Goal: Task Accomplishment & Management: Complete application form

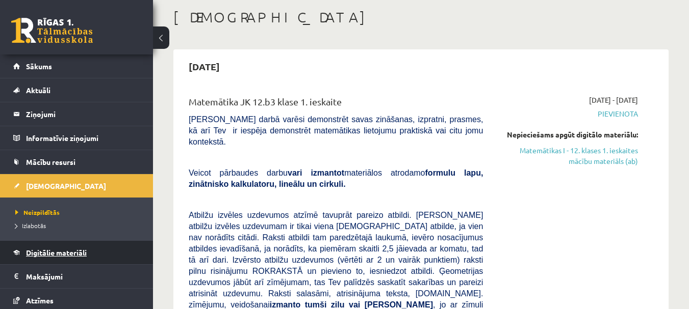
scroll to position [51, 0]
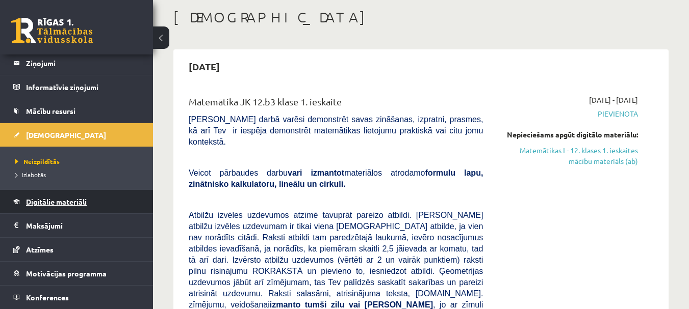
click at [73, 200] on span "Digitālie materiāli" at bounding box center [56, 201] width 61 height 9
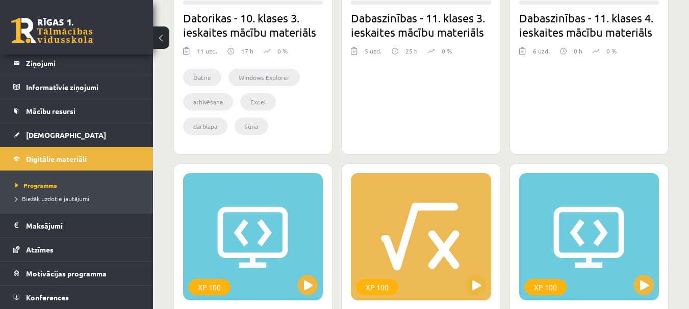
scroll to position [867, 0]
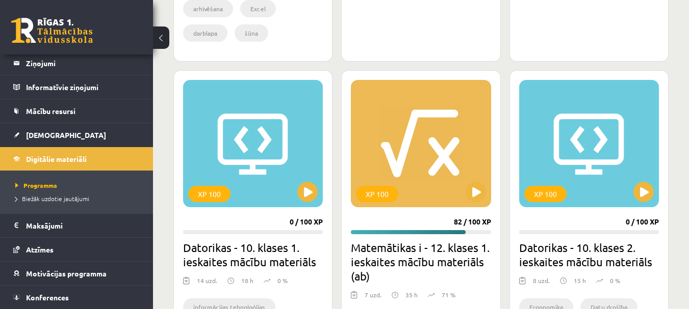
click at [387, 118] on div "XP 100" at bounding box center [421, 143] width 140 height 127
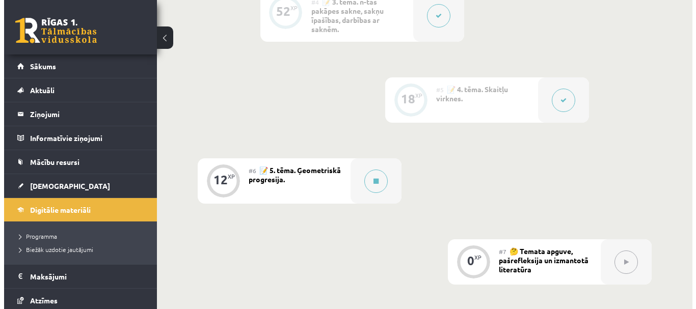
scroll to position [714, 0]
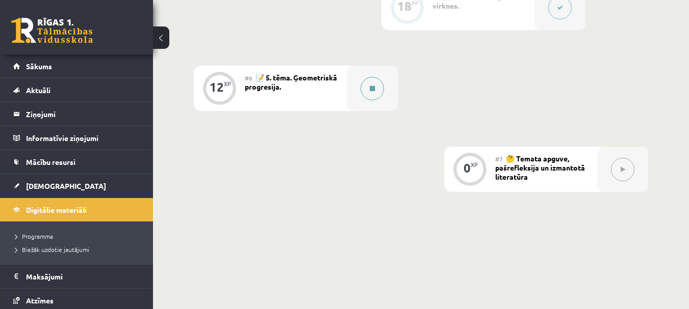
click at [387, 103] on div at bounding box center [372, 88] width 51 height 45
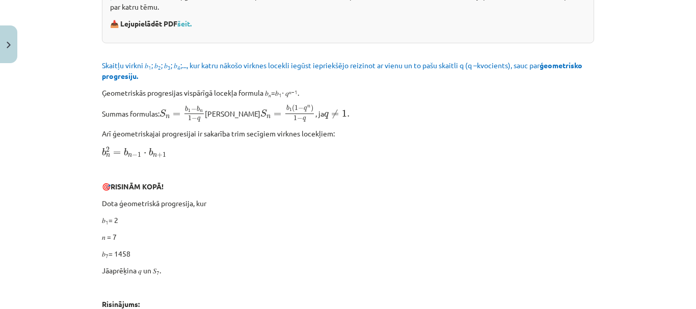
scroll to position [255, 0]
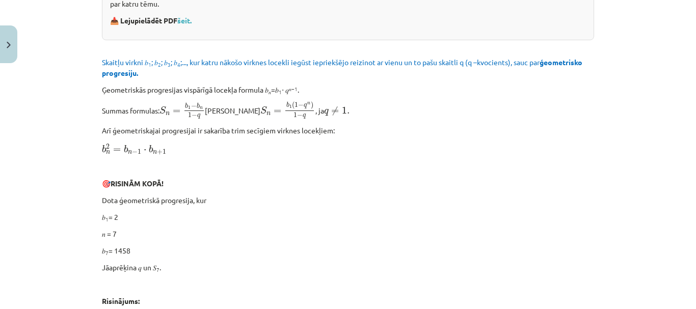
click at [397, 136] on p "Arī ģeometriskajai progresijai ir sakarība trim secīgiem virknes locekļiem:" at bounding box center [348, 130] width 492 height 11
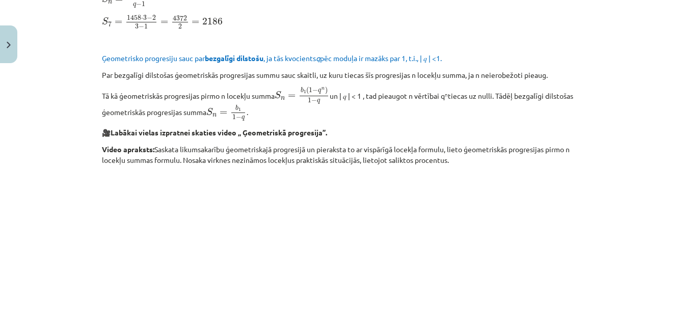
scroll to position [765, 0]
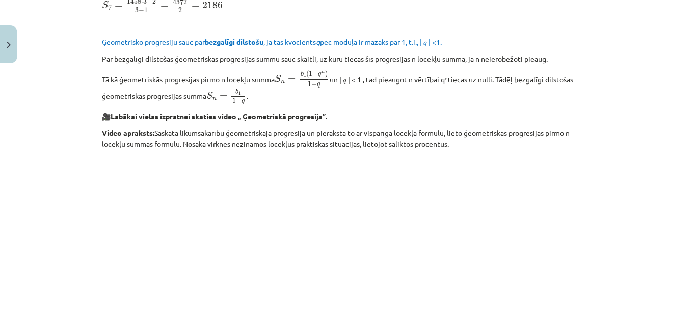
click at [316, 94] on p "Tā kā ģeometriskās progresijas pirmo n locekļu summa S n = b 1 ( 1 − q n ) 1 − …" at bounding box center [348, 87] width 492 height 35
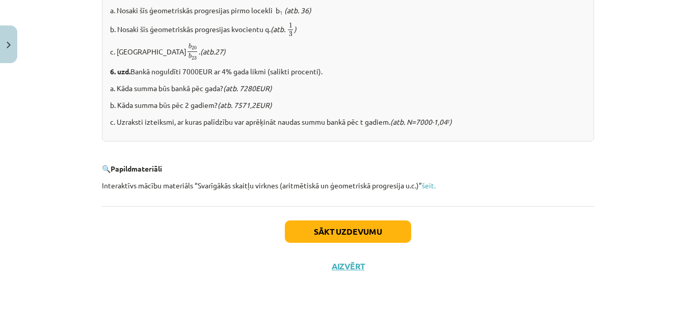
scroll to position [1343, 0]
click at [345, 223] on button "Sākt uzdevumu" at bounding box center [348, 232] width 126 height 22
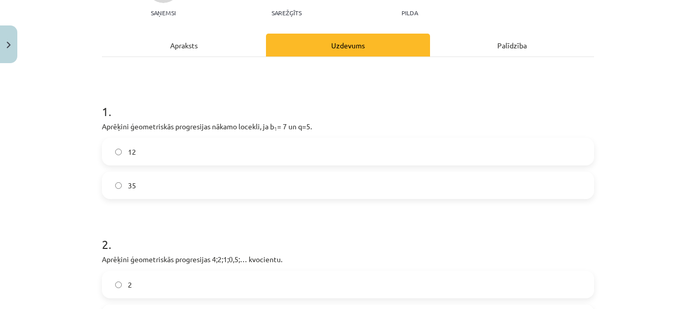
scroll to position [178, 0]
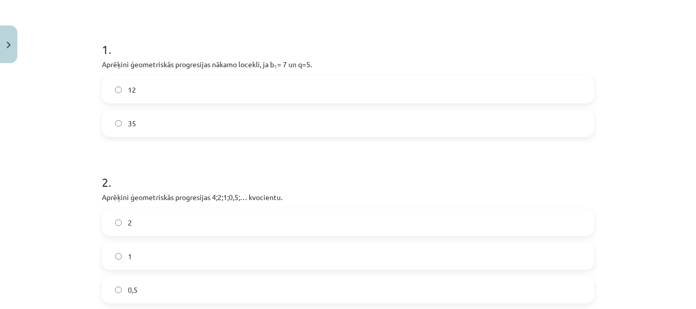
click at [113, 66] on p "Aprēķini ģeometriskās progresijas nākamo locekli, ja b 1 = 7 un q=5." at bounding box center [348, 64] width 492 height 11
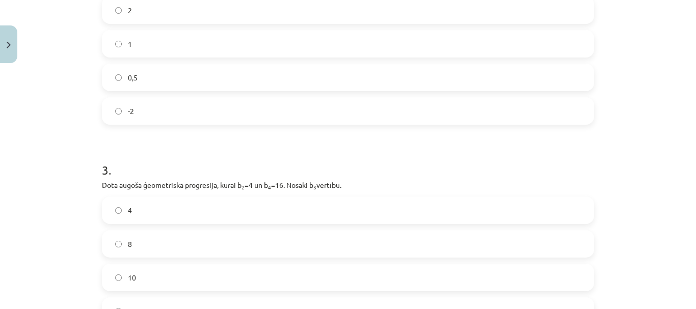
scroll to position [525, 0]
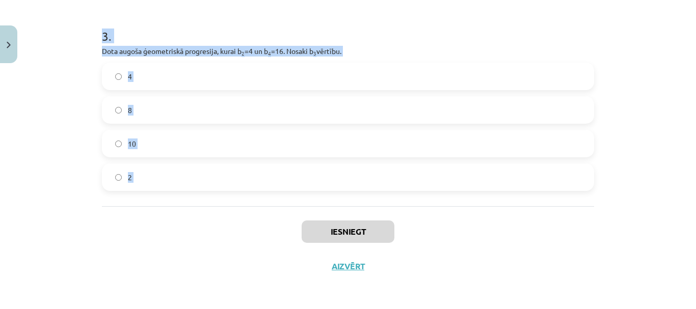
drag, startPoint x: 113, startPoint y: 66, endPoint x: 231, endPoint y: 174, distance: 160.6
copy form "Aprēķini ģeometriskās progresijas nākamo locekli, ja b 1 = 7 un q=5. 12 35 2 . …"
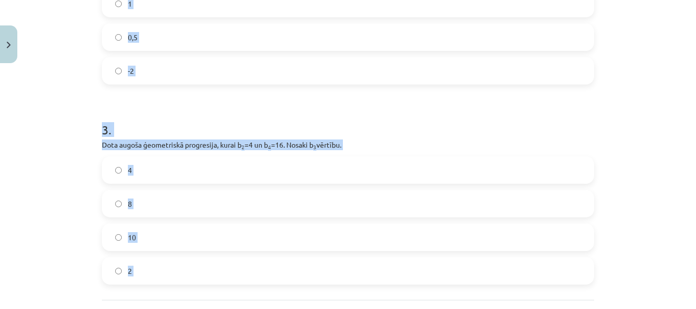
scroll to position [270, 0]
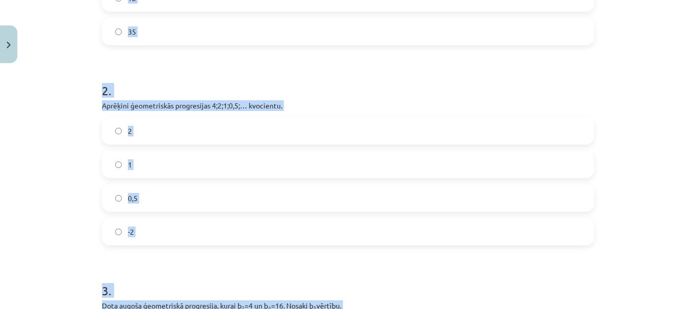
click at [174, 197] on label "0,5" at bounding box center [348, 198] width 490 height 25
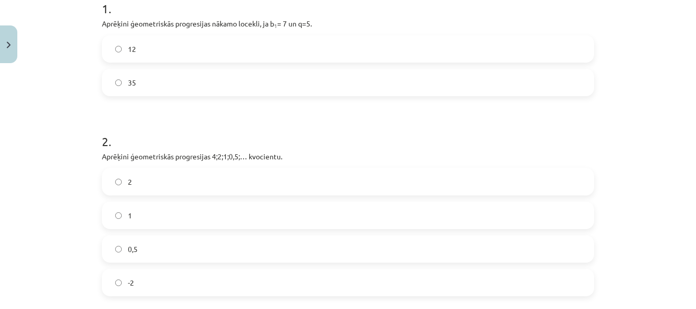
click at [174, 84] on label "35" at bounding box center [348, 82] width 490 height 25
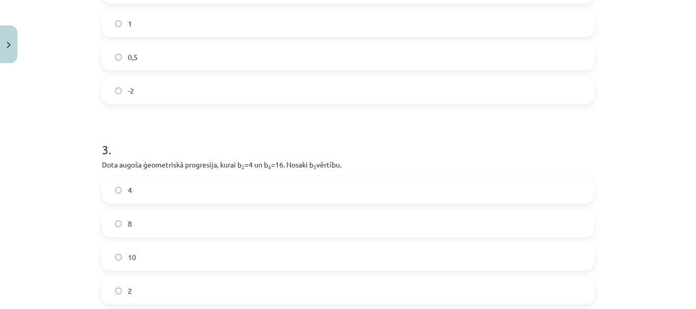
scroll to position [423, 0]
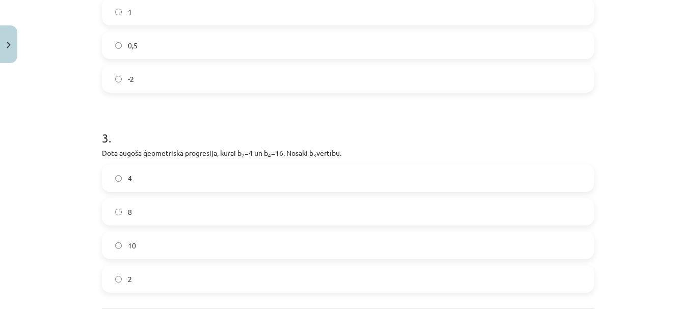
click at [192, 217] on label "8" at bounding box center [348, 211] width 490 height 25
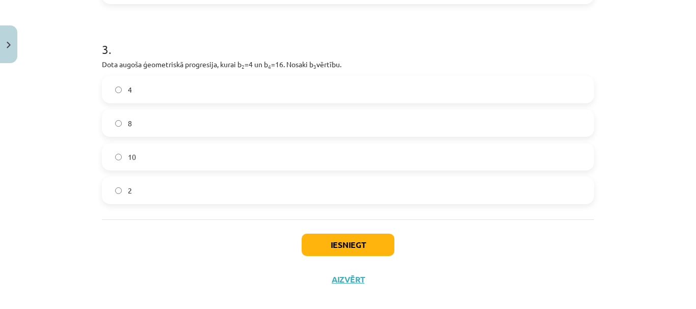
scroll to position [525, 0]
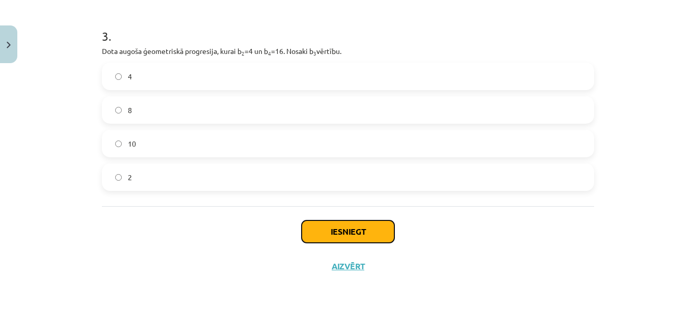
click at [356, 236] on button "Iesniegt" at bounding box center [348, 232] width 93 height 22
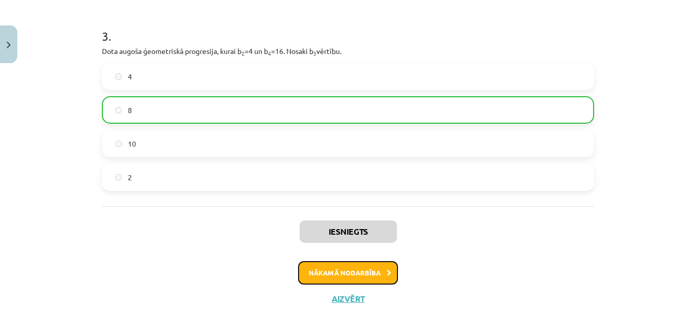
click at [363, 268] on button "Nākamā nodarbība" at bounding box center [348, 273] width 100 height 23
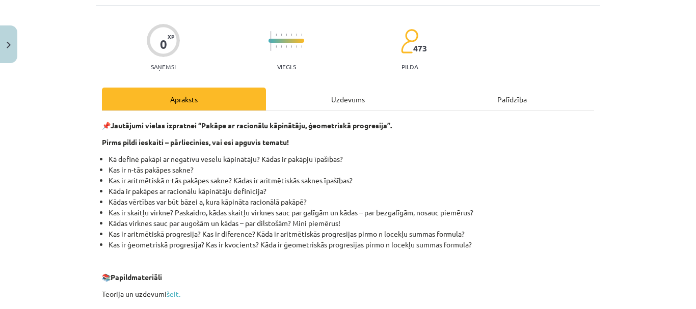
scroll to position [25, 0]
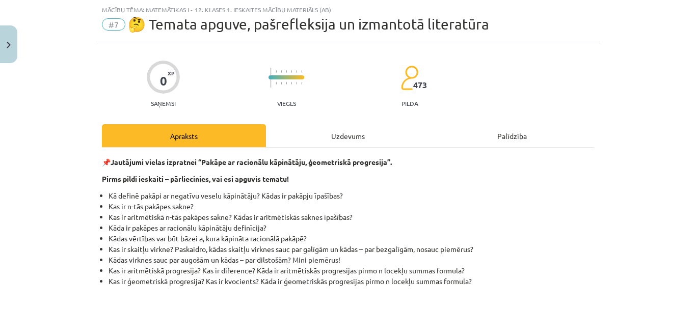
click at [354, 139] on div "Uzdevums" at bounding box center [348, 135] width 164 height 23
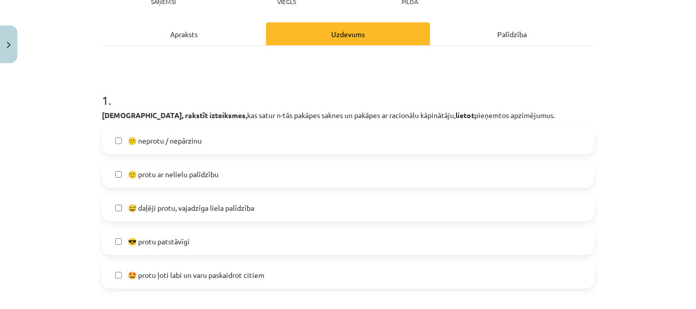
scroll to position [178, 0]
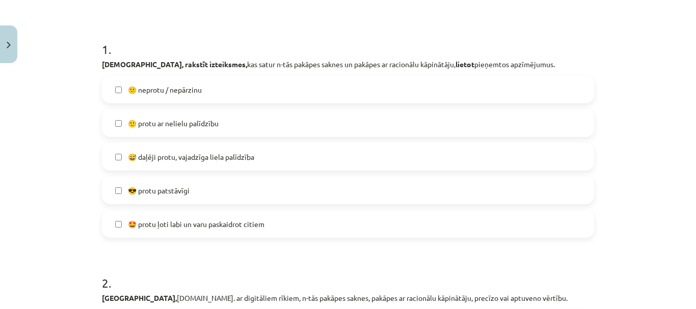
click at [268, 158] on label "😅 daļēji protu, vajadzīga liela palīdzība" at bounding box center [348, 156] width 490 height 25
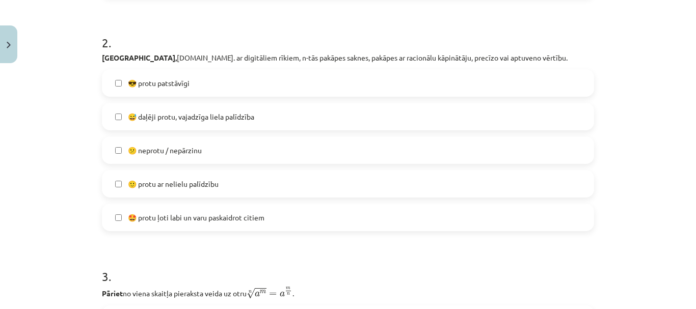
scroll to position [433, 0]
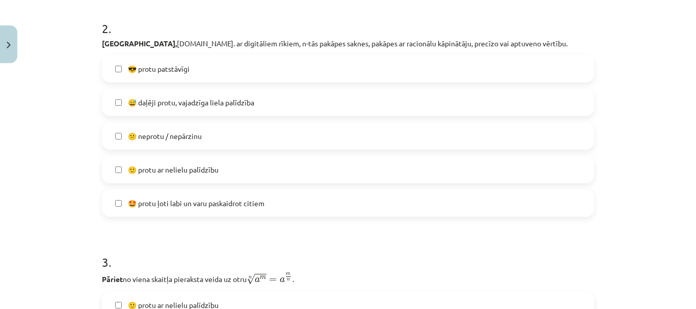
click at [270, 171] on label "🙂 protu ar nelielu palīdzību" at bounding box center [348, 169] width 490 height 25
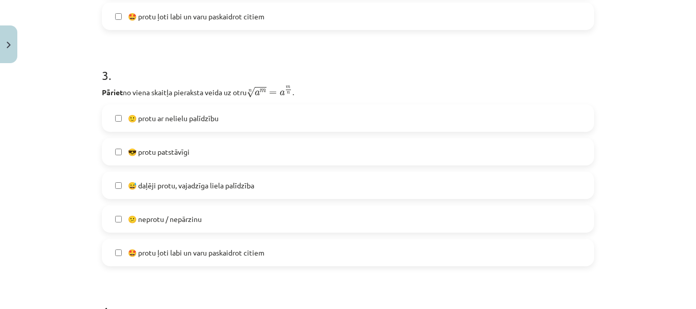
scroll to position [637, 0]
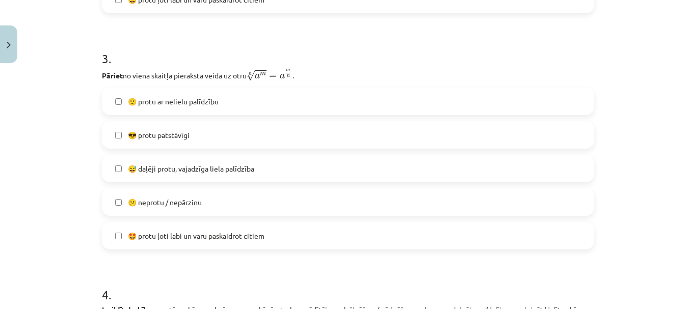
click at [274, 208] on label "😕 neprotu / nepārzinu" at bounding box center [348, 202] width 490 height 25
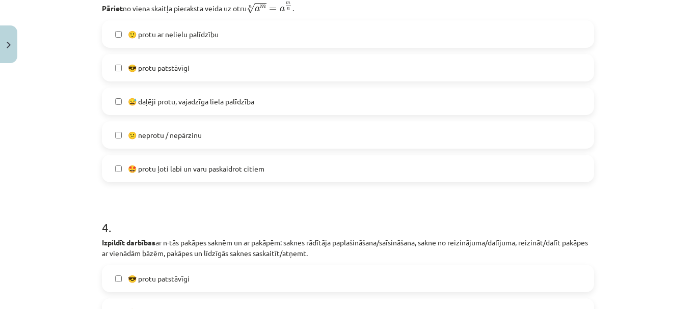
scroll to position [688, 0]
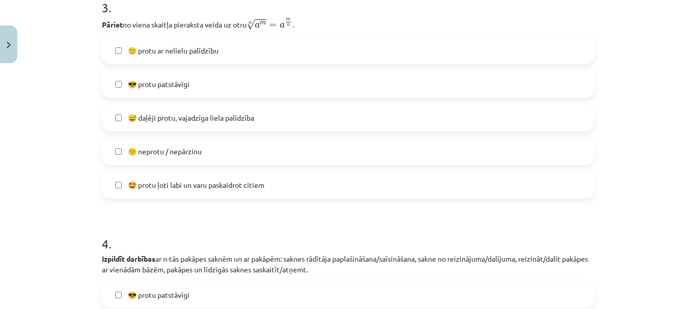
click at [294, 51] on label "🙂 protu ar nelielu palīdzību" at bounding box center [348, 50] width 490 height 25
click at [287, 148] on label "😕 neprotu / nepārzinu" at bounding box center [348, 151] width 490 height 25
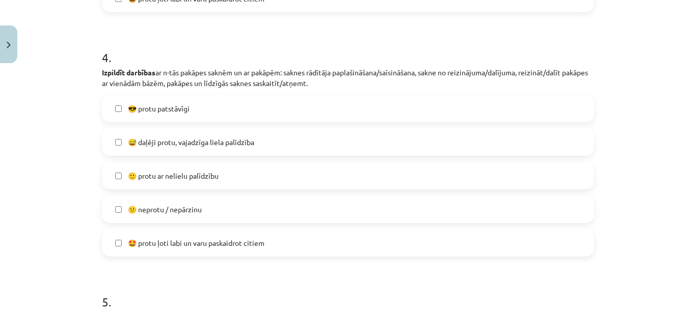
scroll to position [892, 0]
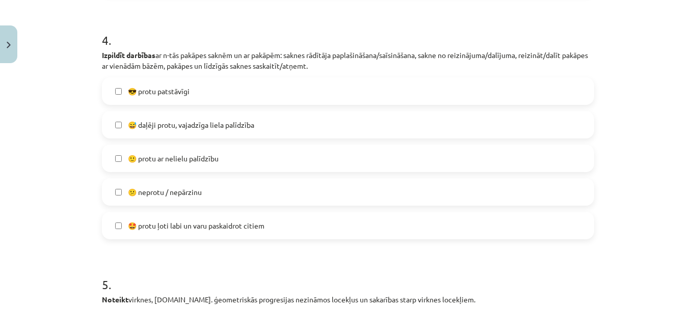
click at [284, 128] on label "😅 daļēji protu, vajadzīga liela palīdzība" at bounding box center [348, 124] width 490 height 25
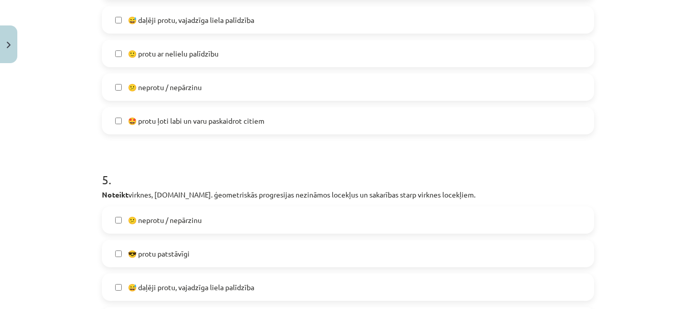
scroll to position [994, 0]
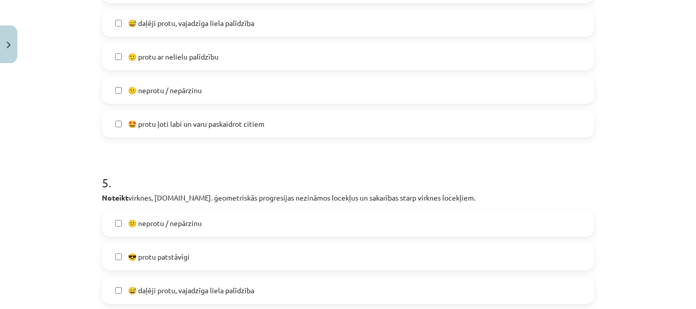
click at [268, 62] on label "🙂 protu ar nelielu palīdzību" at bounding box center [348, 56] width 490 height 25
click at [267, 25] on label "😅 daļēji protu, vajadzīga liela palīdzība" at bounding box center [348, 22] width 490 height 25
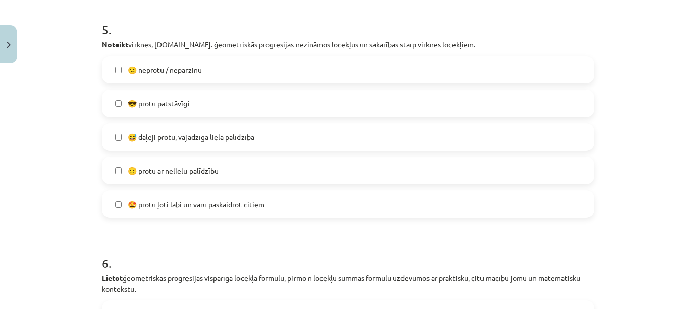
scroll to position [1147, 0]
click at [236, 138] on span "😅 daļēji protu, vajadzīga liela palīdzība" at bounding box center [191, 138] width 126 height 11
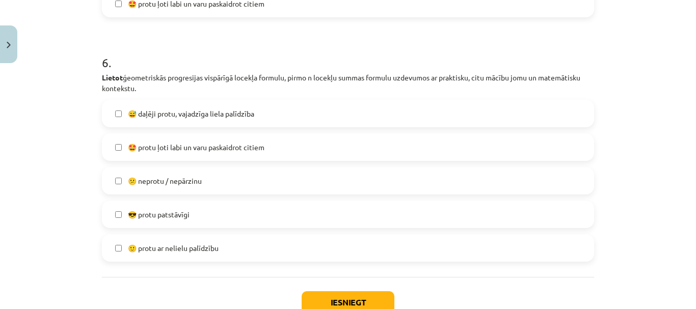
scroll to position [1351, 0]
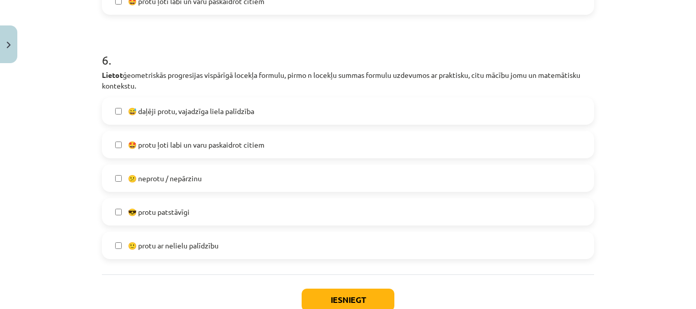
click at [250, 111] on span "😅 daļēji protu, vajadzīga liela palīdzība" at bounding box center [191, 111] width 126 height 11
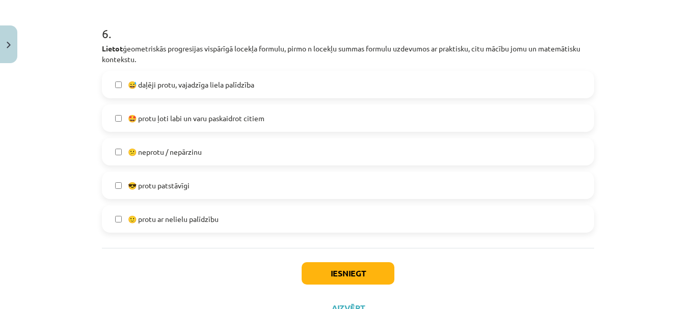
scroll to position [1419, 0]
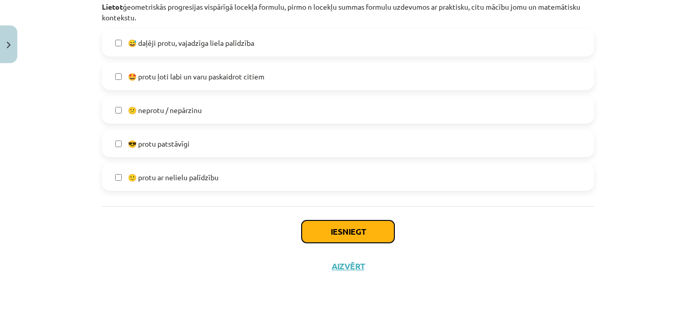
click at [340, 223] on button "Iesniegt" at bounding box center [348, 232] width 93 height 22
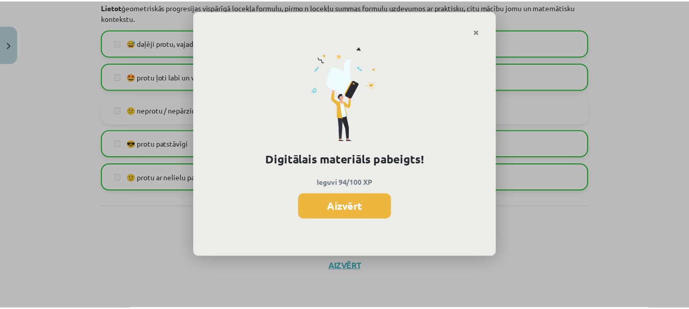
scroll to position [713, 0]
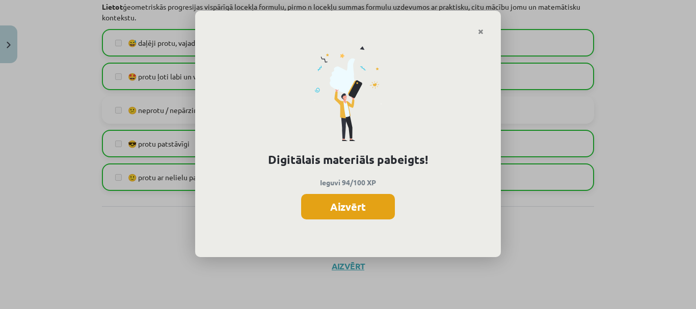
click at [345, 208] on button "Aizvērt" at bounding box center [348, 206] width 94 height 25
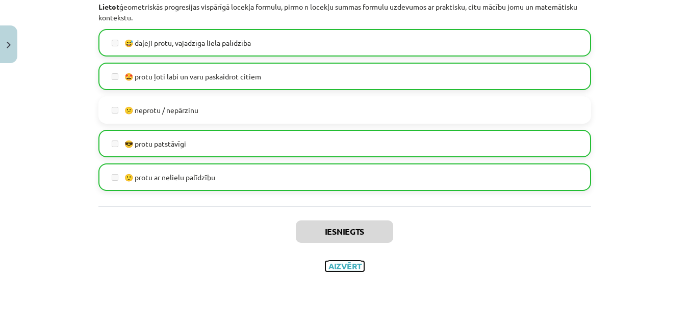
click at [349, 271] on button "Aizvērt" at bounding box center [344, 267] width 39 height 10
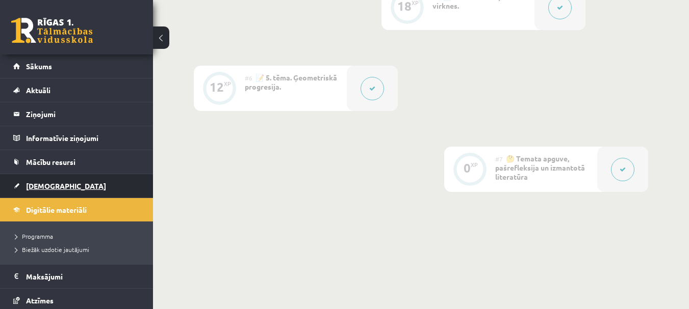
click at [93, 192] on link "[DEMOGRAPHIC_DATA]" at bounding box center [76, 185] width 127 height 23
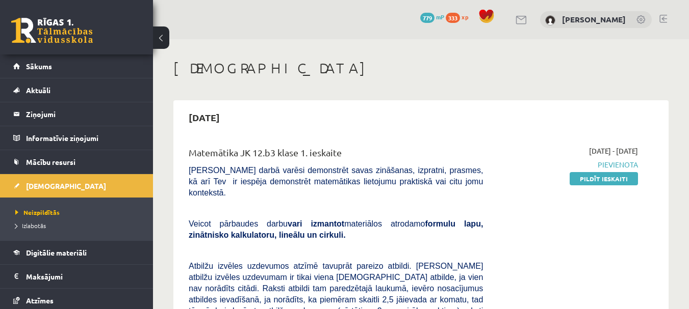
click at [315, 111] on div "[DATE]" at bounding box center [420, 118] width 485 height 24
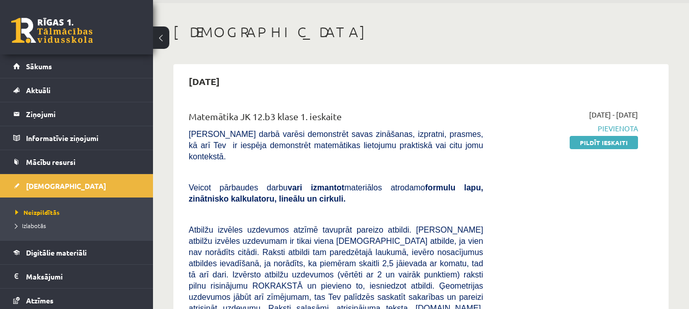
scroll to position [51, 0]
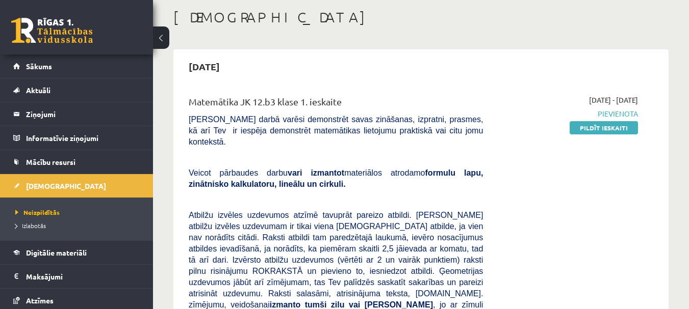
click at [508, 145] on div "2025-09-01 - 2025-09-15 Pievienota Pildīt ieskaiti" at bounding box center [567, 306] width 155 height 423
click at [501, 131] on div "2025-09-01 - 2025-09-15 Pievienota Pildīt ieskaiti" at bounding box center [567, 306] width 155 height 423
click at [500, 133] on div "2025-09-01 - 2025-09-15 Pievienota Pildīt ieskaiti" at bounding box center [567, 306] width 155 height 423
click at [485, 158] on div "Matemātika JK 12.b3 klase 1. ieskaite Pārbaudes darbā varēsi demonstrēt savas z…" at bounding box center [335, 306] width 309 height 423
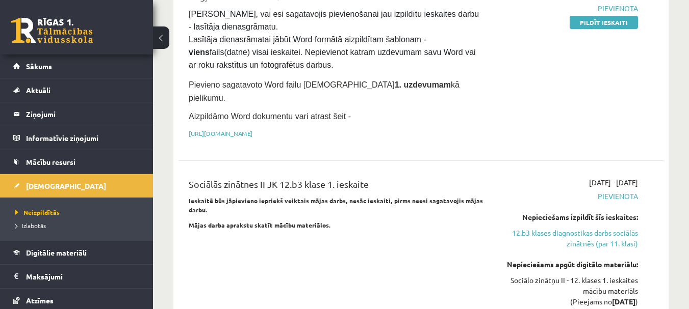
scroll to position [765, 0]
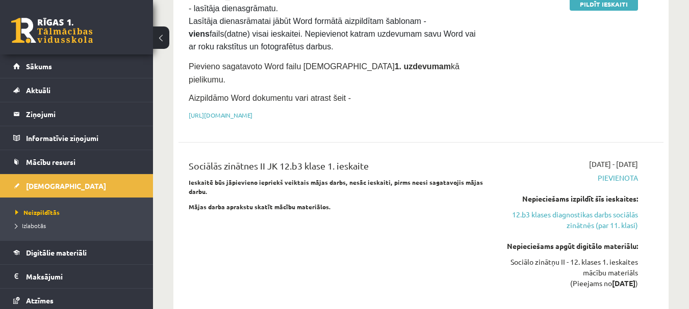
click at [334, 159] on div "Sociālās zinātnes II JK 12.b3 klase 1. ieskaite Ieskaitē būs jāpievieno iepriek…" at bounding box center [335, 231] width 309 height 144
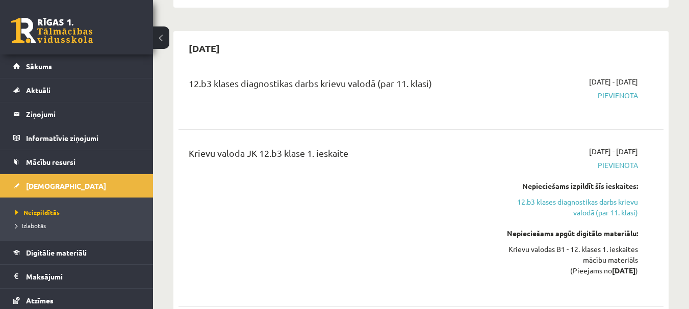
scroll to position [1071, 0]
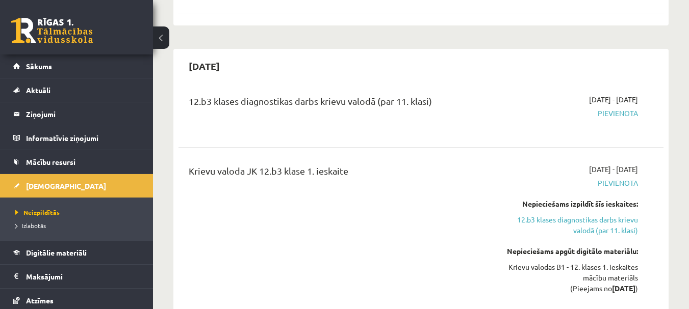
click at [359, 164] on div "Krievu valoda JK 12.b3 klase 1. ieskaite" at bounding box center [336, 173] width 294 height 19
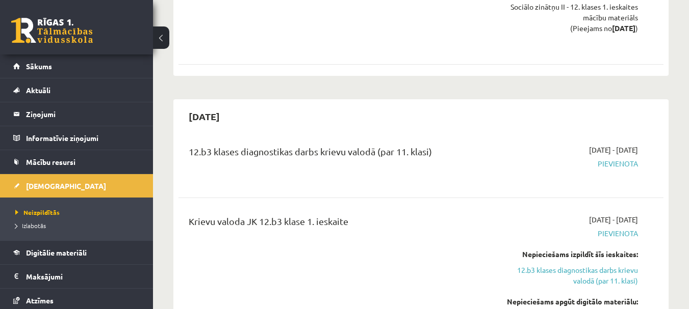
scroll to position [1020, 0]
click at [436, 145] on div "12.b3 klases diagnostikas darbs krievu valodā (par 11. klasi)" at bounding box center [336, 154] width 294 height 19
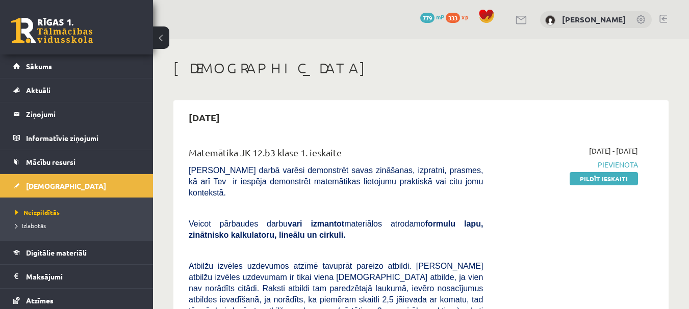
scroll to position [51, 0]
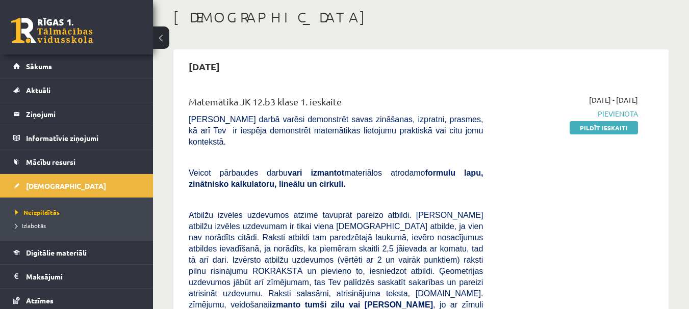
click at [347, 96] on div "Matemātika JK 12.b3 klase 1. ieskaite" at bounding box center [336, 104] width 294 height 19
click at [485, 115] on div "Matemātika JK 12.b3 klase 1. ieskaite Pārbaudes darbā varēsi demonstrēt savas z…" at bounding box center [335, 306] width 309 height 423
click at [485, 200] on div "Matemātika JK 12.b3 klase 1. ieskaite Pārbaudes darbā varēsi demonstrēt savas z…" at bounding box center [335, 306] width 309 height 423
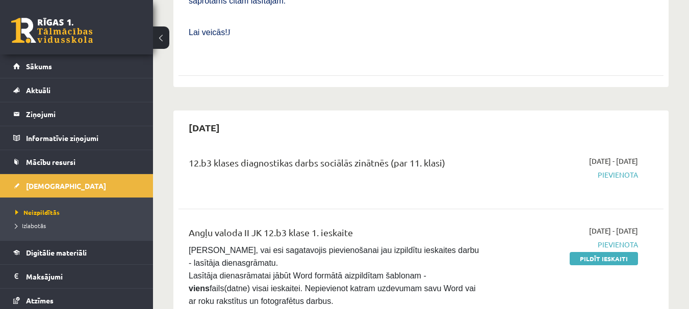
scroll to position [561, 0]
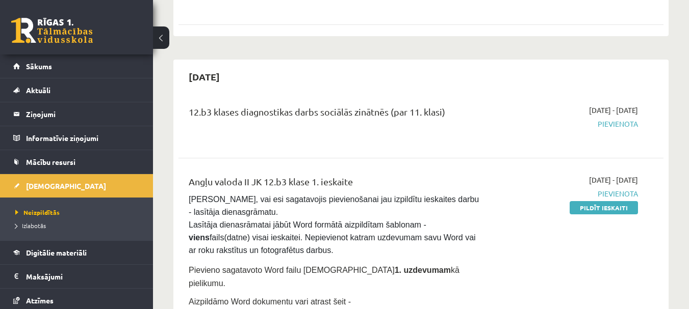
click at [486, 175] on div "Angļu valoda II JK 12.b3 klase 1. ieskaite Pārliecinies, vai esi sagatavojis pi…" at bounding box center [335, 252] width 309 height 155
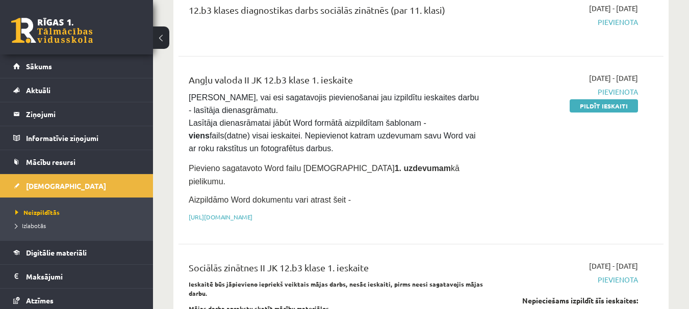
scroll to position [714, 0]
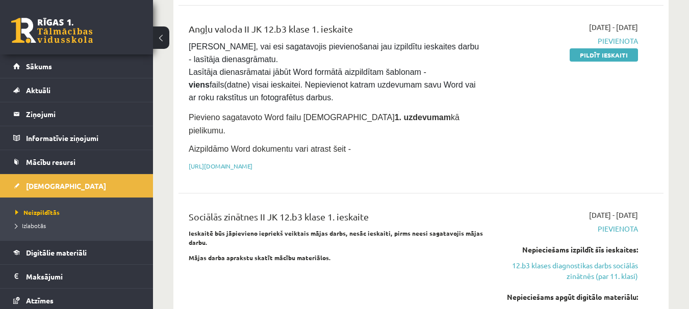
click at [477, 229] on p "Ieskaitē būs jāpievieno iepriekš veiktais mājas darbs, nesāc ieskaiti, pirms ne…" at bounding box center [336, 238] width 294 height 18
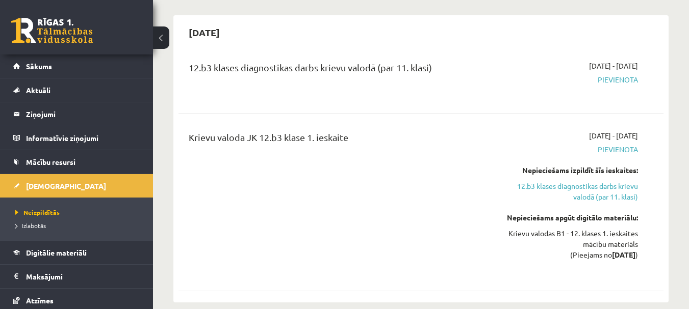
scroll to position [1122, 0]
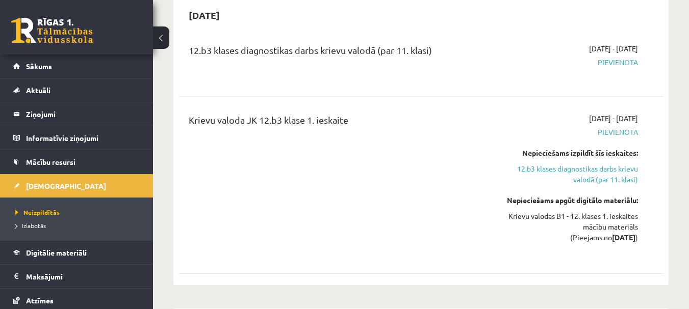
click at [355, 113] on div "Krievu valoda JK 12.b3 klase 1. ieskaite" at bounding box center [336, 122] width 294 height 19
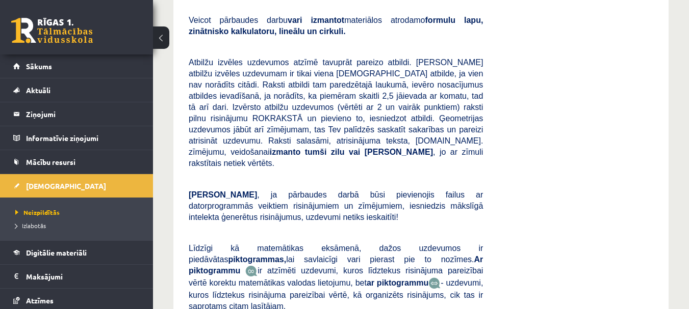
scroll to position [0, 0]
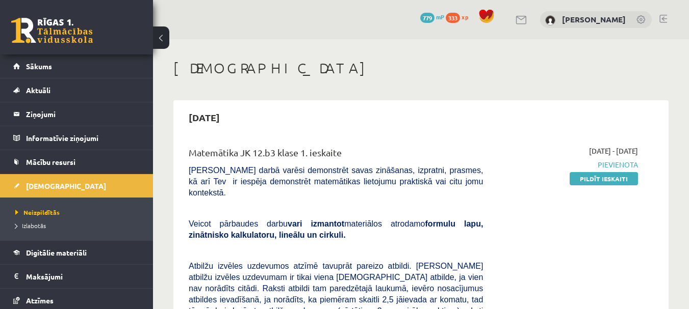
click at [230, 113] on h2 "[DATE]" at bounding box center [203, 118] width 51 height 24
click at [231, 64] on h1 "[DEMOGRAPHIC_DATA]" at bounding box center [420, 68] width 495 height 17
click at [305, 120] on div "[DATE]" at bounding box center [420, 118] width 485 height 24
click at [230, 113] on h2 "[DATE]" at bounding box center [203, 118] width 51 height 24
click at [230, 116] on h2 "[DATE]" at bounding box center [203, 118] width 51 height 24
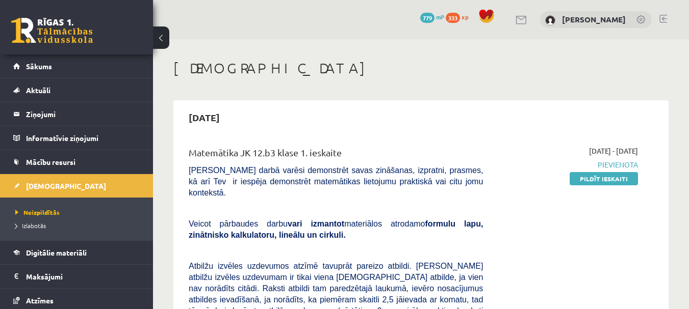
click at [230, 116] on h2 "[DATE]" at bounding box center [203, 118] width 51 height 24
click at [228, 117] on h2 "[DATE]" at bounding box center [203, 118] width 51 height 24
click at [230, 114] on h2 "[DATE]" at bounding box center [203, 118] width 51 height 24
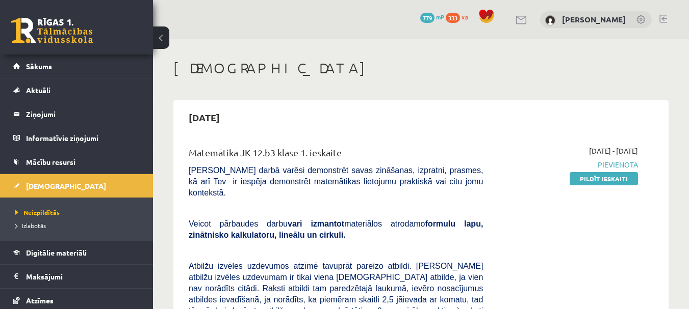
click at [171, 35] on div "0 Dāvanas 779 mP 333 xp Jānis Tuls" at bounding box center [421, 19] width 536 height 39
click at [163, 39] on button at bounding box center [161, 38] width 16 height 22
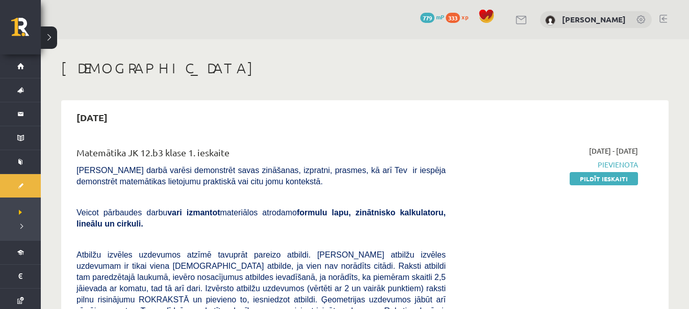
click at [48, 41] on button at bounding box center [49, 38] width 16 height 22
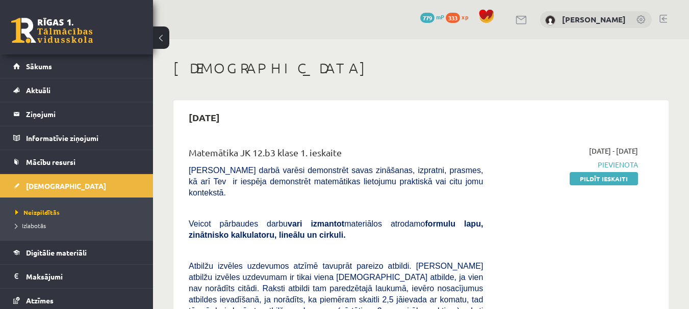
click at [308, 69] on h1 "[DEMOGRAPHIC_DATA]" at bounding box center [420, 68] width 495 height 17
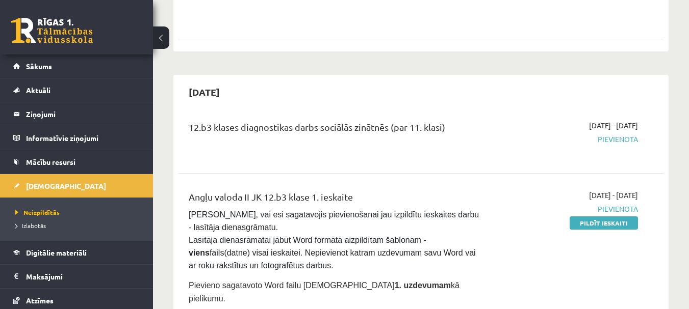
scroll to position [561, 0]
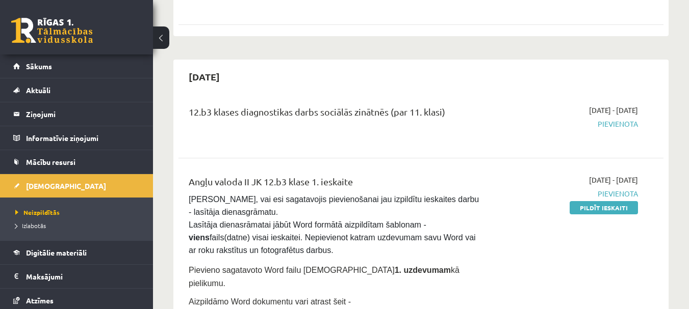
click at [306, 65] on div "[DATE]" at bounding box center [420, 77] width 485 height 24
click at [355, 175] on div "Angļu valoda II JK 12.b3 klase 1. ieskaite" at bounding box center [336, 184] width 294 height 19
click at [449, 105] on div "12.b3 klases diagnostikas darbs sociālās zinātnēs (par 11. klasi)" at bounding box center [336, 114] width 294 height 19
click at [450, 105] on div "12.b3 klases diagnostikas darbs sociālās zinātnēs (par 11. klasi)" at bounding box center [336, 114] width 294 height 19
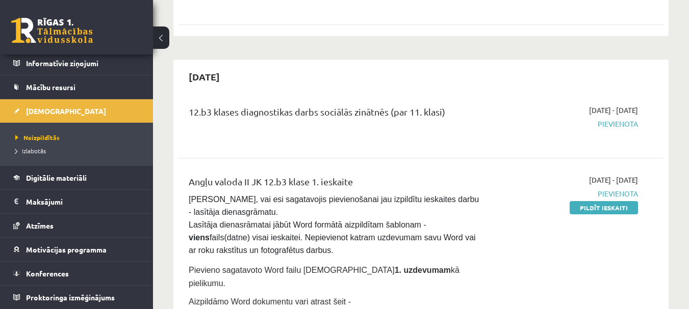
scroll to position [0, 0]
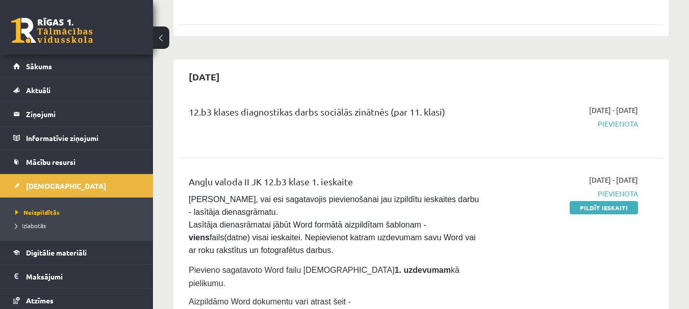
click at [211, 105] on div "12.b3 klases diagnostikas darbs sociālās zinātnēs (par 11. klasi)" at bounding box center [336, 114] width 294 height 19
click at [456, 105] on div "12.b3 klases diagnostikas darbs sociālās zinātnēs (par 11. klasi)" at bounding box center [336, 114] width 294 height 19
click at [452, 105] on div "12.b3 klases diagnostikas darbs sociālās zinātnēs (par 11. klasi)" at bounding box center [336, 114] width 294 height 19
click at [450, 105] on div "12.b3 klases diagnostikas darbs sociālās zinātnēs (par 11. klasi)" at bounding box center [336, 114] width 294 height 19
click at [449, 105] on div "12.b3 klases diagnostikas darbs sociālās zinātnēs (par 11. klasi)" at bounding box center [336, 114] width 294 height 19
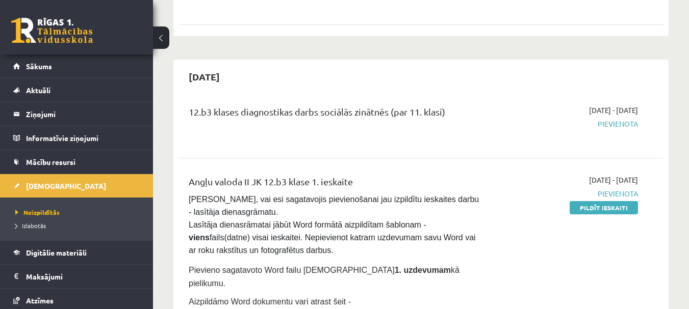
click at [460, 194] on pre "Pārliecinies, vai esi sagatavojis pievienošanai jau izpildītu ieskaites darbu -…" at bounding box center [336, 226] width 294 height 64
click at [483, 175] on div "Angļu valoda II JK 12.b3 klase 1. ieskaite Pārliecinies, vai esi sagatavojis pi…" at bounding box center [335, 252] width 309 height 155
click at [443, 194] on pre "Pārliecinies, vai esi sagatavojis pievienošanai jau izpildītu ieskaites darbu -…" at bounding box center [336, 226] width 294 height 64
click at [258, 200] on pre "Pārliecinies, vai esi sagatavojis pievienošanai jau izpildītu ieskaites darbu -…" at bounding box center [336, 226] width 294 height 64
click at [422, 264] on p "Pievieno sagatavoto Word failu ieskaites 1. uzdevumam kā pielikumu." at bounding box center [336, 277] width 294 height 27
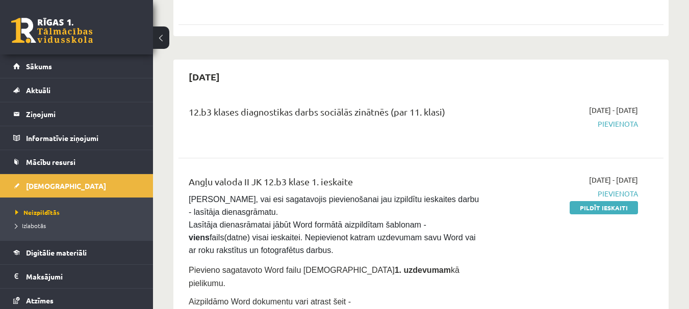
click at [343, 296] on p "Aizpildāmo Word dokumentu vari atrast šeit -" at bounding box center [336, 302] width 294 height 12
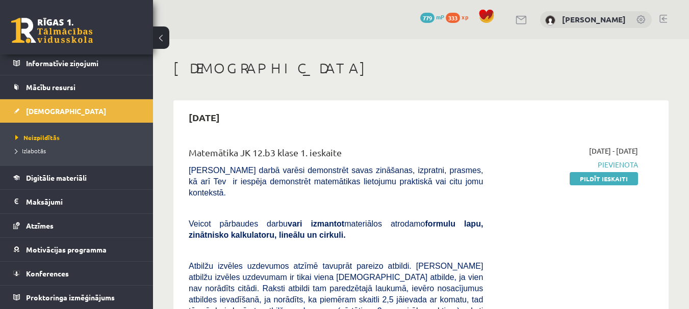
click at [191, 158] on div "Matemātika JK 12.b3 klase 1. ieskaite" at bounding box center [336, 155] width 294 height 19
click at [195, 203] on p at bounding box center [336, 207] width 294 height 9
click at [193, 246] on p at bounding box center [336, 250] width 294 height 9
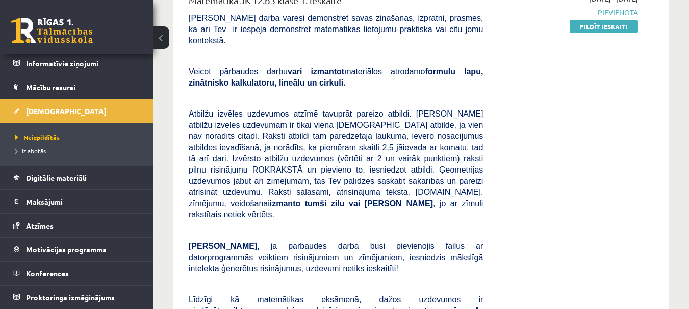
scroll to position [153, 0]
click at [190, 225] on p at bounding box center [336, 229] width 294 height 9
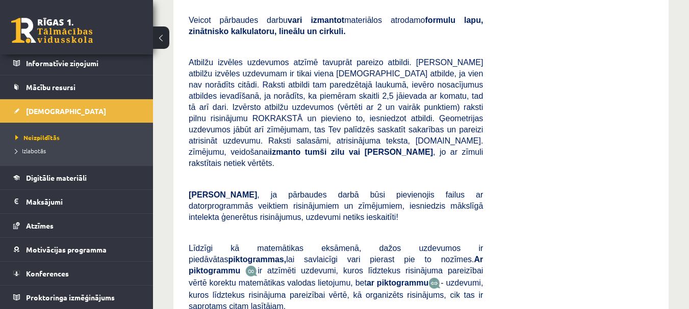
scroll to position [255, 0]
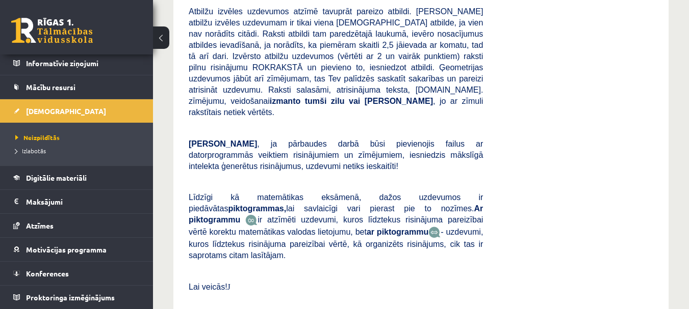
click at [193, 267] on p at bounding box center [336, 271] width 294 height 9
click at [192, 298] on p at bounding box center [336, 302] width 294 height 9
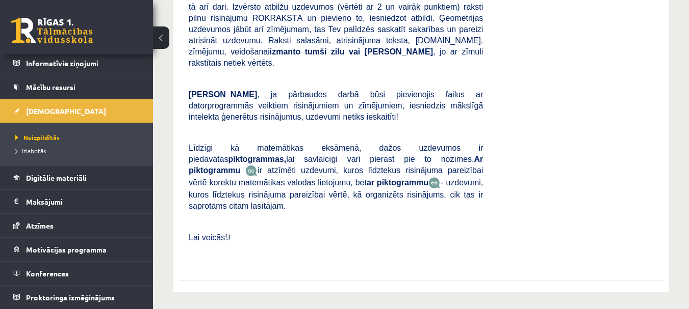
scroll to position [306, 0]
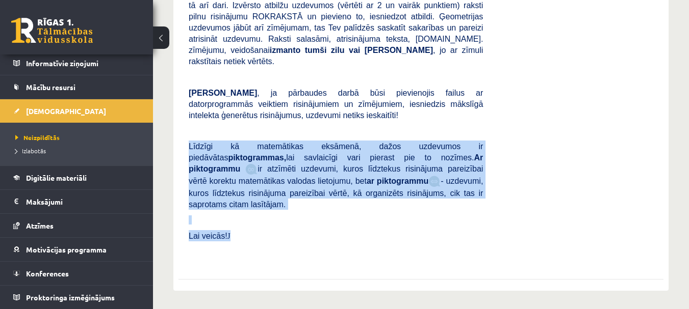
drag, startPoint x: 239, startPoint y: 192, endPoint x: 189, endPoint y: 113, distance: 93.5
click at [189, 113] on div "Matemātika JK 12.b3 klase 1. ieskaite Pārbaudes darbā varēsi demonstrēt savas z…" at bounding box center [335, 51] width 309 height 423
click at [235, 142] on span "Līdzīgi kā matemātikas eksāmenā, dažos uzdevumos ir piedāvātas piktogrammas, la…" at bounding box center [336, 157] width 294 height 31
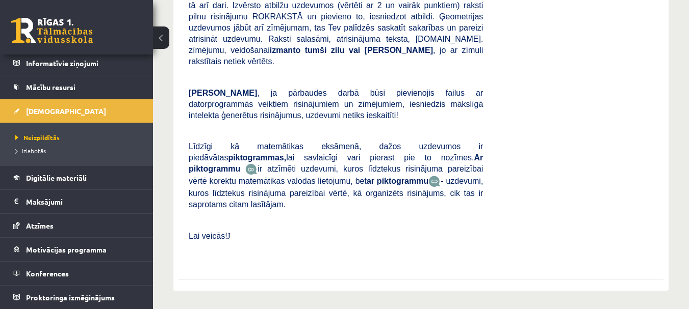
click at [428, 176] on img at bounding box center [434, 182] width 12 height 12
click at [227, 232] on span "J" at bounding box center [228, 236] width 3 height 9
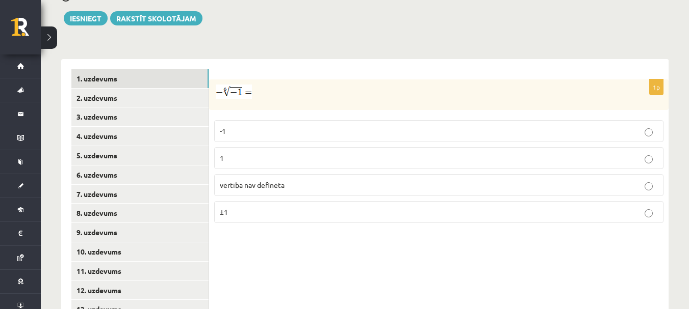
scroll to position [408, 0]
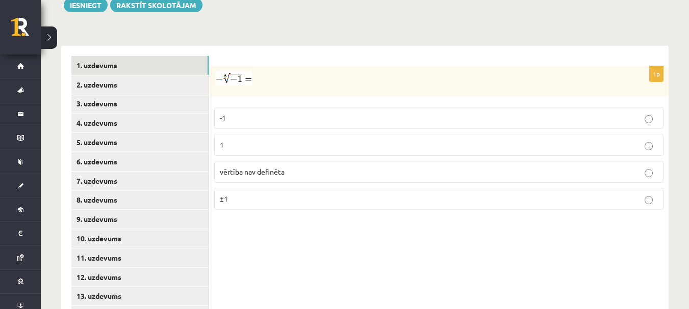
click at [375, 46] on div "1p -1 1 vērtība nav definēta ±1" at bounding box center [438, 200] width 459 height 309
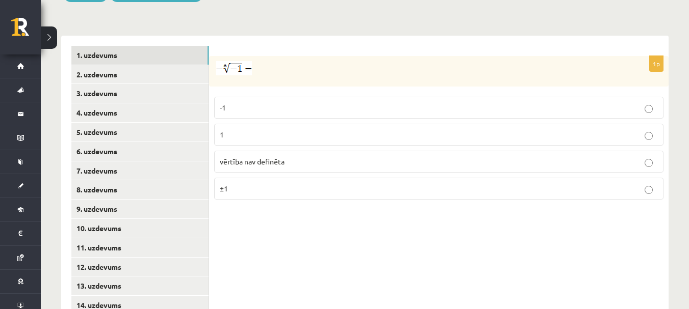
scroll to position [401, 0]
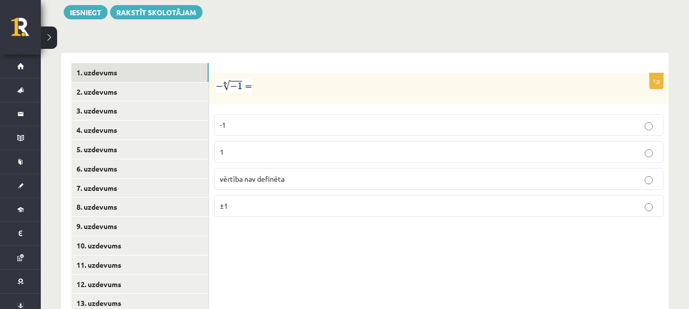
click at [379, 79] on p at bounding box center [413, 86] width 398 height 14
click at [317, 174] on p "vērtība nav definēta" at bounding box center [439, 179] width 438 height 11
click at [127, 83] on link "2. uzdevums" at bounding box center [139, 92] width 137 height 19
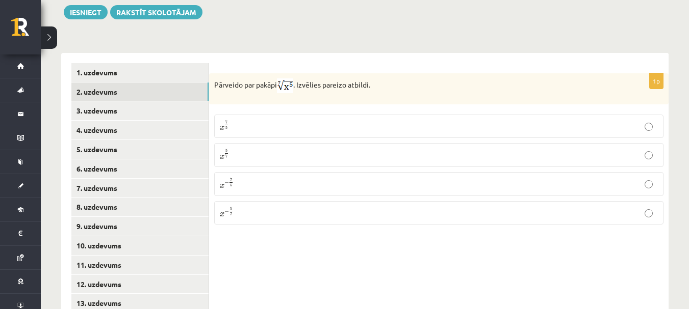
click at [257, 149] on p "x 5 7 x 5 7" at bounding box center [439, 155] width 438 height 13
click at [191, 101] on link "3. uzdevums" at bounding box center [139, 110] width 137 height 19
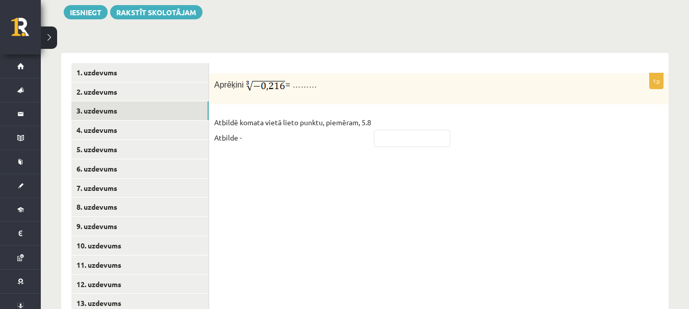
click at [364, 79] on p "Aprēķini = ………" at bounding box center [413, 86] width 398 height 15
click at [405, 130] on input "text" at bounding box center [412, 138] width 76 height 17
type input "****"
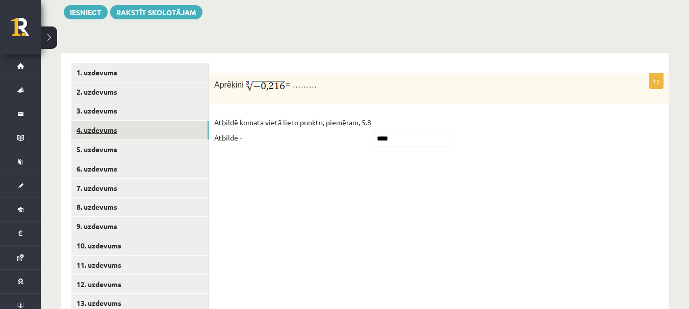
click at [176, 121] on link "4. uzdevums" at bounding box center [139, 130] width 137 height 19
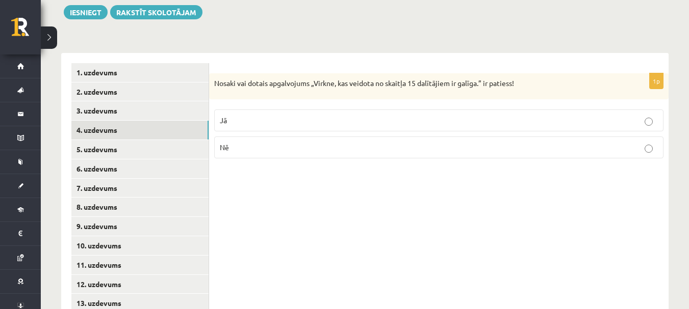
click at [465, 79] on p "Nosaki vai dotais apgalvojums „Virkne, kas veidota no skaitļa 15 dalītājiem ir …" at bounding box center [413, 84] width 398 height 10
click at [225, 79] on p "Nosaki vai dotais apgalvojums „Virkne, kas veidota no skaitļa 15 dalītājiem ir …" at bounding box center [413, 84] width 398 height 10
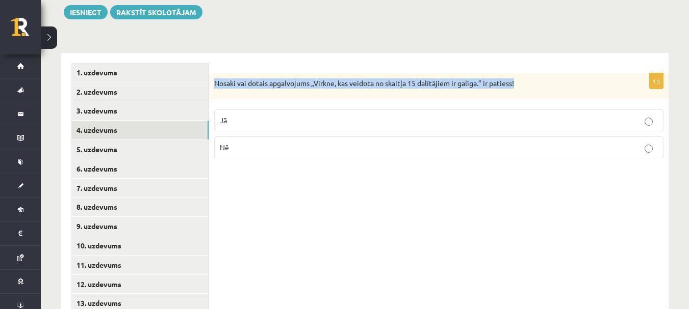
drag, startPoint x: 225, startPoint y: 60, endPoint x: 517, endPoint y: 63, distance: 291.6
click at [517, 79] on p "Nosaki vai dotais apgalvojums „Virkne, kas veidota no skaitļa 15 dalītājiem ir …" at bounding box center [413, 84] width 398 height 10
copy div "Nosaki vai dotais apgalvojums „Virkne, kas veidota no skaitļa 15 dalītājiem ir …"
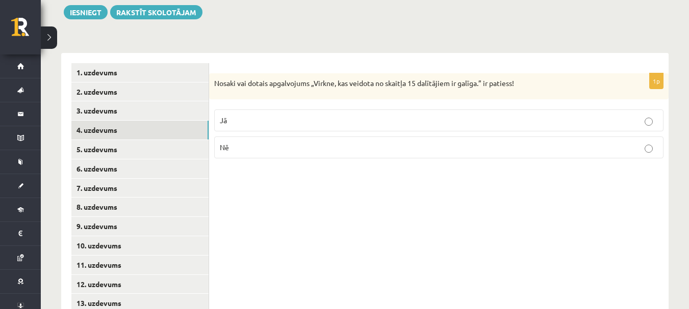
click at [377, 110] on label "Jā" at bounding box center [438, 121] width 449 height 22
click at [133, 140] on link "5. uzdevums" at bounding box center [139, 149] width 137 height 19
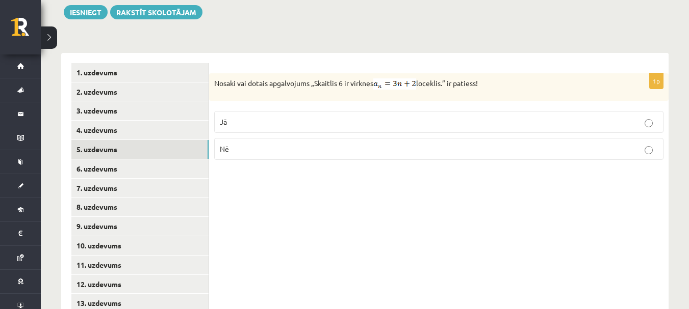
click at [225, 79] on p "Nosaki vai dotais apgalvojums „Skaitlis 6 ir virknes loceklis.” ir patiess!" at bounding box center [413, 84] width 398 height 11
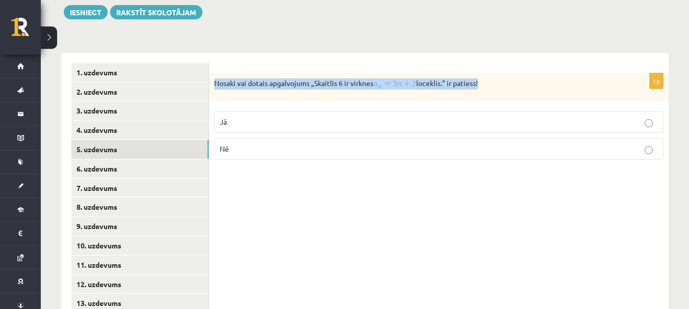
drag, startPoint x: 225, startPoint y: 60, endPoint x: 486, endPoint y: 64, distance: 261.6
click at [486, 79] on p "Nosaki vai dotais apgalvojums „Skaitlis 6 ir virknes loceklis.” ir patiess!" at bounding box center [413, 84] width 398 height 11
copy div "Nosaki vai dotais apgalvojums „Skaitlis 6 ir virknes loceklis.” ir patiess!"
click at [359, 63] on form "1p Nosaki vai dotais apgalvojums „Skaitlis 6 ir virknes loceklis.” ir patiess! …" at bounding box center [438, 115] width 439 height 105
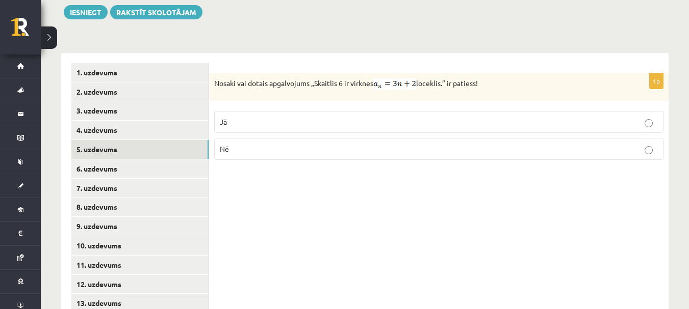
click at [344, 144] on p "Nē" at bounding box center [439, 149] width 438 height 11
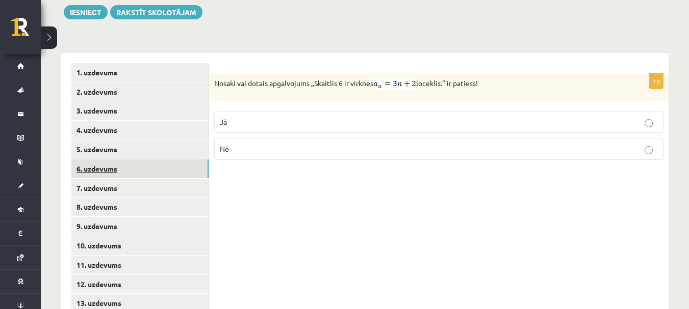
click at [155, 160] on link "6. uzdevums" at bounding box center [139, 169] width 137 height 19
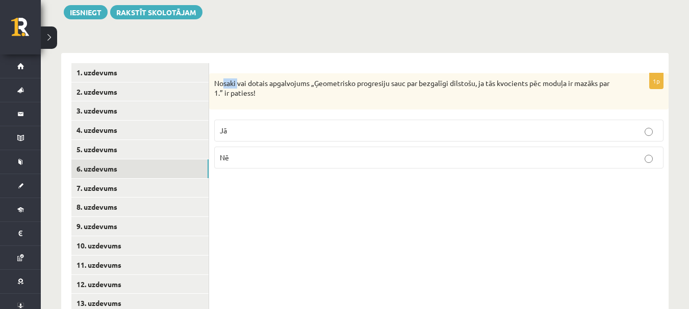
drag, startPoint x: 225, startPoint y: 60, endPoint x: 239, endPoint y: 61, distance: 14.4
click at [239, 79] on p "Nosaki vai dotais apgalvojums „Ģeometrisko progresiju sauc par bezgalīgi dilsto…" at bounding box center [413, 89] width 398 height 20
click at [223, 79] on p "Nosaki vai dotais apgalvojums „Ģeometrisko progresiju sauc par bezgalīgi dilsto…" at bounding box center [413, 89] width 398 height 20
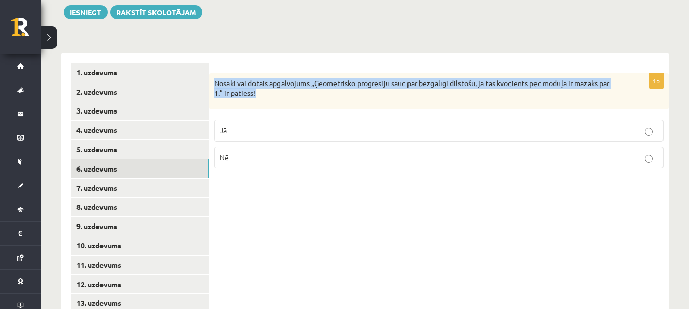
drag, startPoint x: 223, startPoint y: 61, endPoint x: 268, endPoint y: 70, distance: 46.3
click at [268, 79] on p "Nosaki vai dotais apgalvojums „Ģeometrisko progresiju sauc par bezgalīgi dilsto…" at bounding box center [413, 89] width 398 height 20
copy div "Nosaki vai dotais apgalvojums „Ģeometrisko progresiju sauc par bezgalīgi dilsto…"
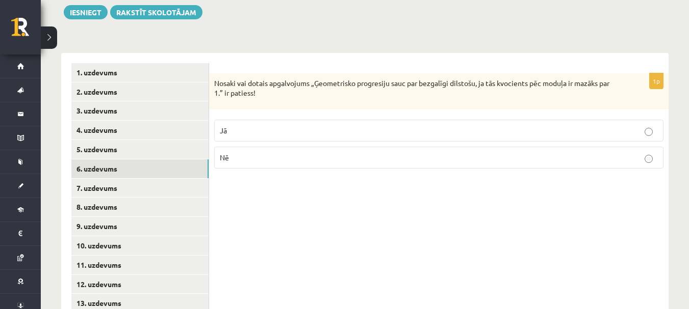
click at [230, 120] on label "Jā" at bounding box center [438, 131] width 449 height 22
click at [191, 179] on link "7. uzdevums" at bounding box center [139, 188] width 137 height 19
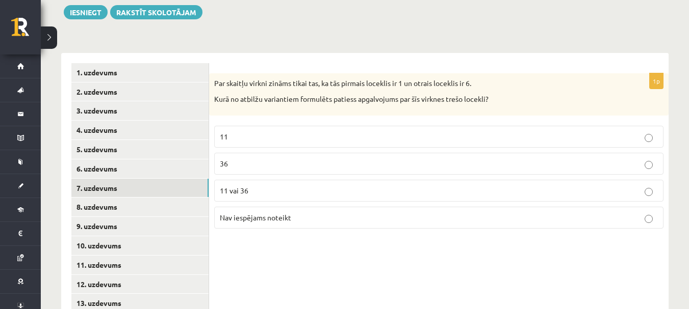
click at [362, 132] on p "11" at bounding box center [439, 137] width 438 height 11
click at [220, 79] on p "Par skaitļu virkni zināms tikai tas, ka tās pirmais loceklis ir 1 un otrais loc…" at bounding box center [413, 84] width 398 height 10
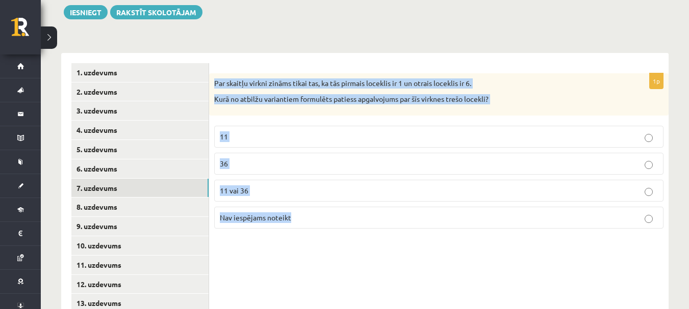
drag, startPoint x: 220, startPoint y: 59, endPoint x: 422, endPoint y: 184, distance: 237.1
click at [422, 184] on div "1p Par skaitļu virkni zināms tikai tas, ka tās pirmais loceklis ir 1 un otrais …" at bounding box center [438, 155] width 459 height 164
copy div "Par skaitļu virkni zināms tikai tas, ka tās pirmais loceklis ir 1 un otrais loc…"
click at [268, 186] on p "11 vai 36" at bounding box center [439, 191] width 438 height 11
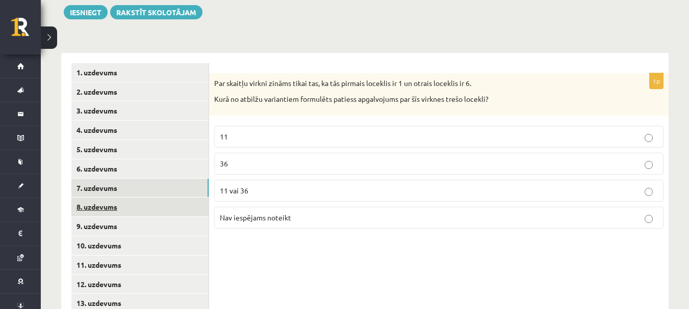
click at [194, 198] on link "8. uzdevums" at bounding box center [139, 207] width 137 height 19
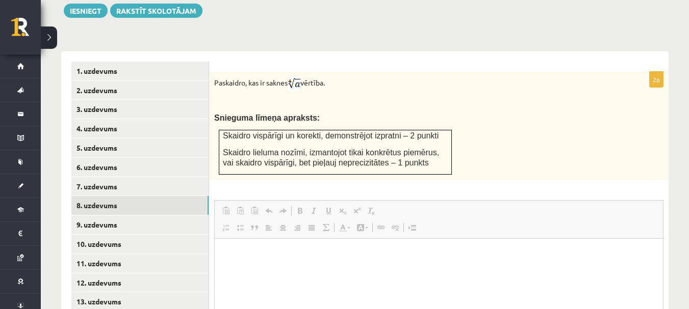
scroll to position [0, 0]
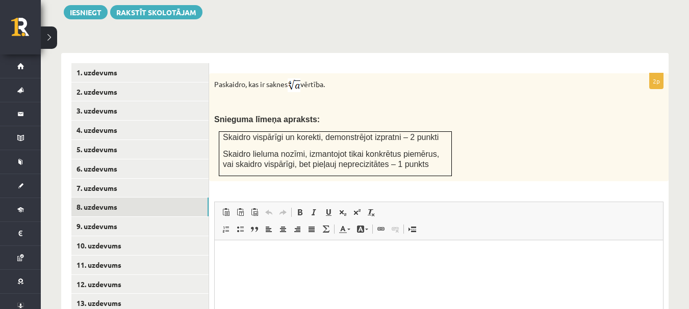
click at [219, 79] on p "Paskaidro, kas ir saknes vērtība." at bounding box center [413, 86] width 398 height 14
click at [221, 79] on p "Paskaidro, kas ir saknes vērtība." at bounding box center [413, 86] width 398 height 14
drag, startPoint x: 221, startPoint y: 63, endPoint x: 339, endPoint y: 61, distance: 117.8
click at [339, 79] on p "Paskaidro, kas ir saknes vērtība." at bounding box center [413, 86] width 398 height 14
copy div "Paskaidro, kas ir saknes vērtība."
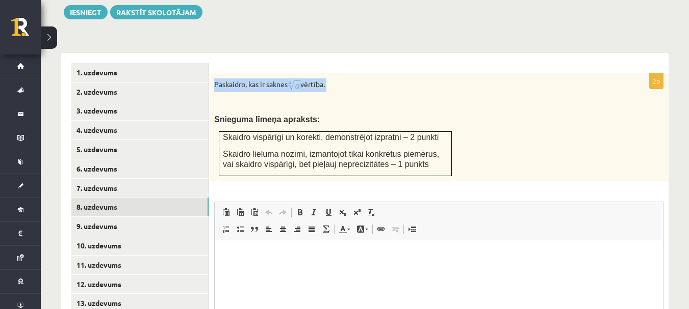
click at [218, 79] on p "Paskaidro, kas ir saknes vērtība." at bounding box center [413, 86] width 398 height 14
click at [216, 79] on p "Paskaidro, kas ir saknes vērtība." at bounding box center [413, 86] width 398 height 14
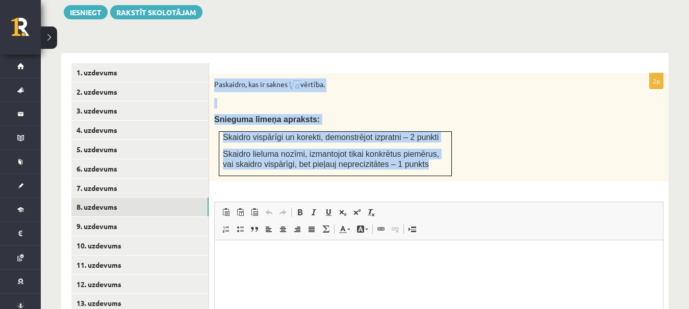
drag, startPoint x: 216, startPoint y: 62, endPoint x: 395, endPoint y: 148, distance: 198.6
click at [395, 148] on div "Paskaidro, kas ir saknes vērtība. Snieguma līmeņa apraksts: Skaidro vispārīgi u…" at bounding box center [438, 127] width 459 height 108
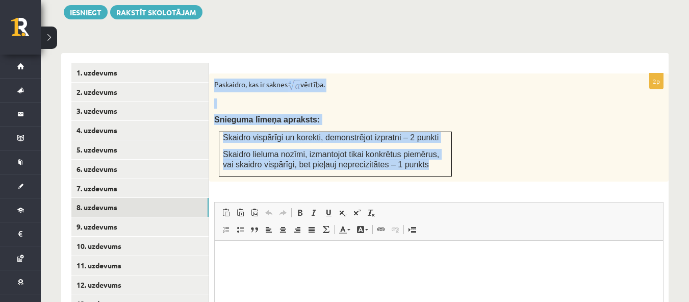
copy div "Paskaidro, kas ir saknes vērtība. Snieguma līmeņa apraksts: Skaidro vispārīgi u…"
click at [261, 43] on div "**********" at bounding box center [364, 233] width 607 height 381
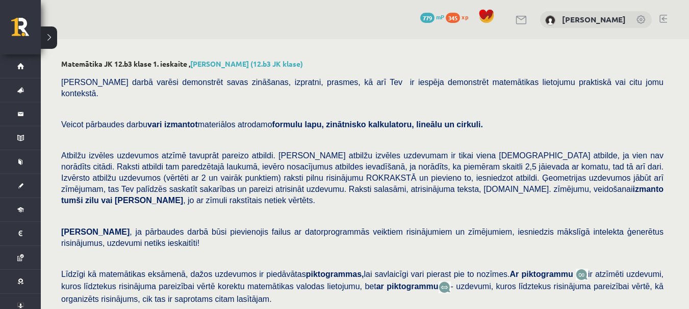
click at [347, 226] on p "Ņem vērā , ja pārbaudes darbā būsi pievienojis failus ar datorprogrammās veikti…" at bounding box center [362, 237] width 602 height 22
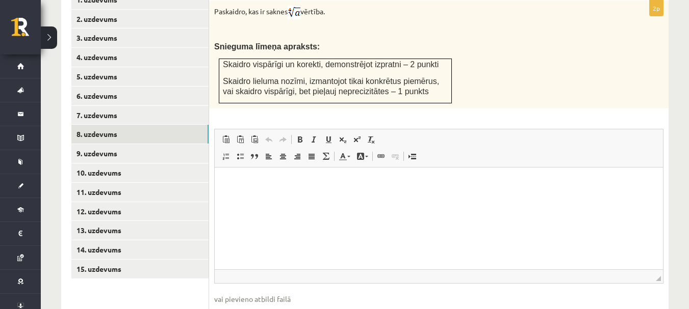
scroll to position [510, 0]
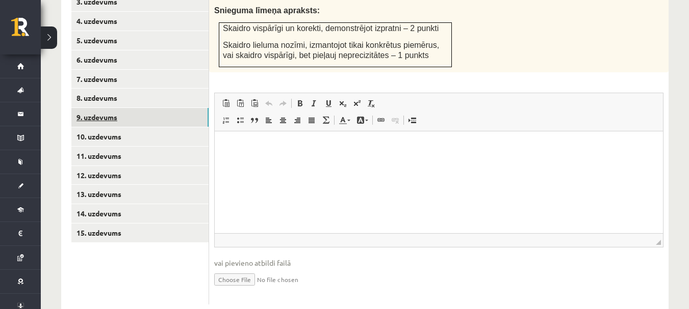
click at [177, 108] on link "9. uzdevums" at bounding box center [139, 117] width 137 height 19
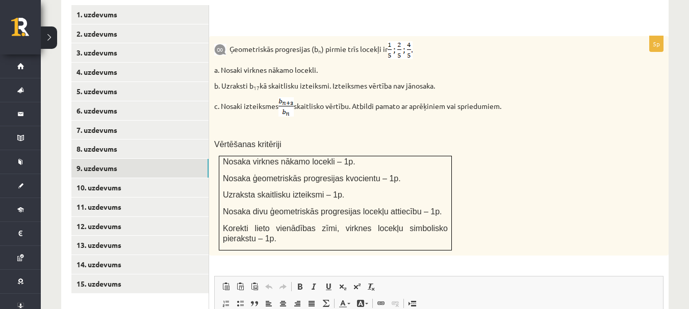
scroll to position [0, 0]
click at [351, 123] on p at bounding box center [413, 128] width 398 height 10
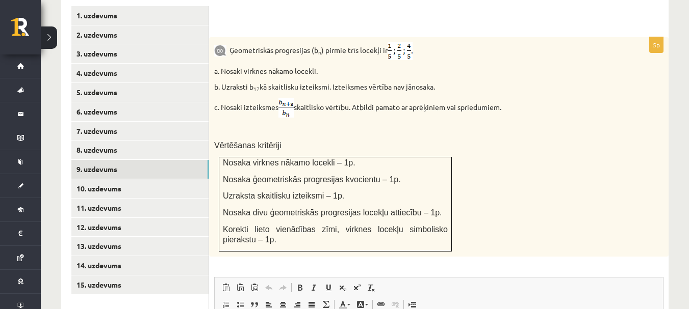
scroll to position [459, 0]
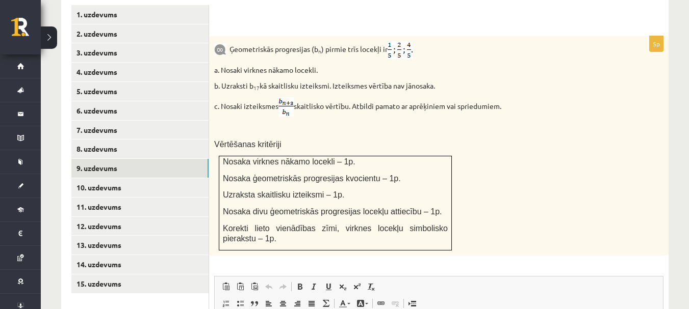
click at [251, 41] on p "Ģeometriskās progresijas (b n ) pirmie trīs locekļi ir" at bounding box center [413, 50] width 398 height 18
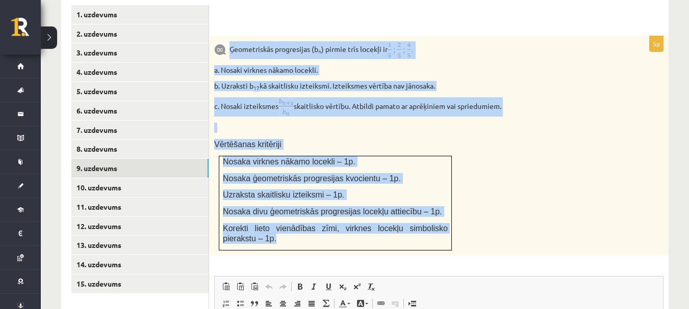
drag, startPoint x: 251, startPoint y: 29, endPoint x: 417, endPoint y: 214, distance: 248.8
click at [417, 214] on div "Ģeometriskās progresijas (b n ) pirmie trīs locekļi ir a. Nosaki virknes nākamo…" at bounding box center [438, 146] width 459 height 220
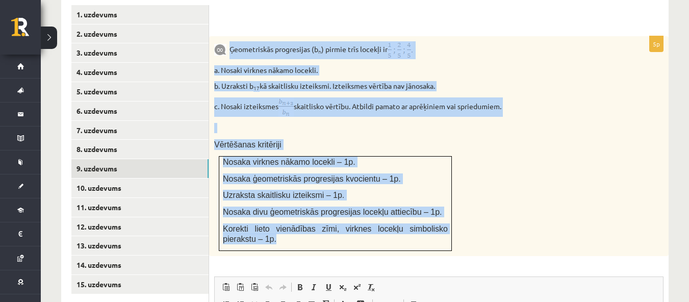
copy div "Ģeometriskās progresijas (b n ) pirmie trīs locekļi ir a. Nosaki virknes nākamo…"
click at [353, 57] on div "Ģeometriskās progresijas (b n ) pirmie trīs locekļi ir a. Nosaki virknes nākamo…" at bounding box center [438, 146] width 459 height 220
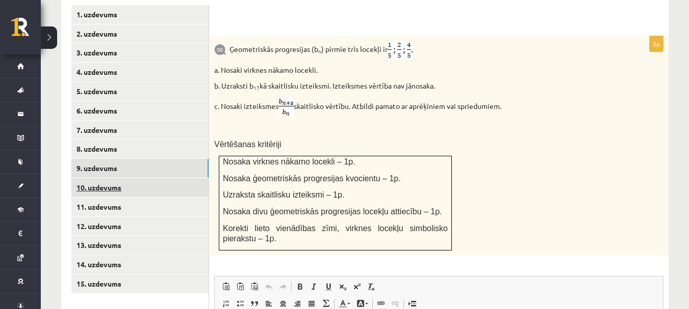
click at [184, 178] on link "10. uzdevums" at bounding box center [139, 187] width 137 height 19
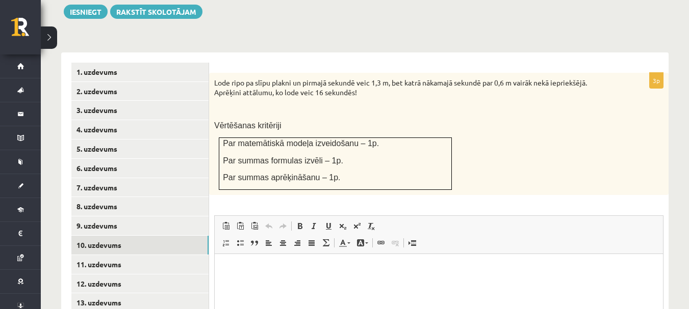
scroll to position [0, 0]
click at [220, 78] on p "Lode ripo pa slīpu plakni un pirmajā sekundē veic 1,3 m, bet katrā nākamajā sek…" at bounding box center [413, 88] width 398 height 20
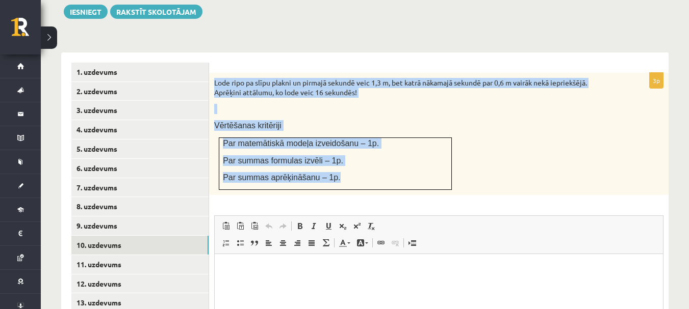
drag, startPoint x: 220, startPoint y: 58, endPoint x: 340, endPoint y: 148, distance: 150.0
click at [340, 148] on div "Lode ripo pa slīpu plakni un pirmajā sekundē veic 1,3 m, bet katrā nākamajā sek…" at bounding box center [438, 134] width 459 height 122
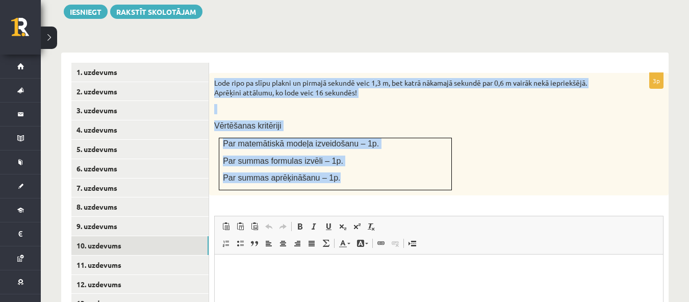
copy div "Lode ripo pa slīpu plakni un pirmajā sekundē veic 1,3 m, bet katrā nākamajā sek…"
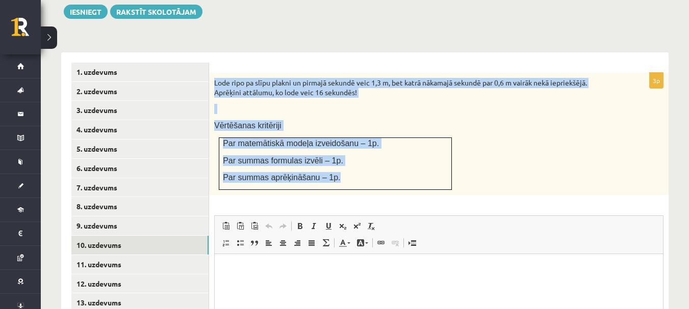
click at [369, 93] on div "Lode ripo pa slīpu plakni un pirmajā sekundē veic 1,3 m, bet katrā nākamajā sek…" at bounding box center [438, 134] width 459 height 122
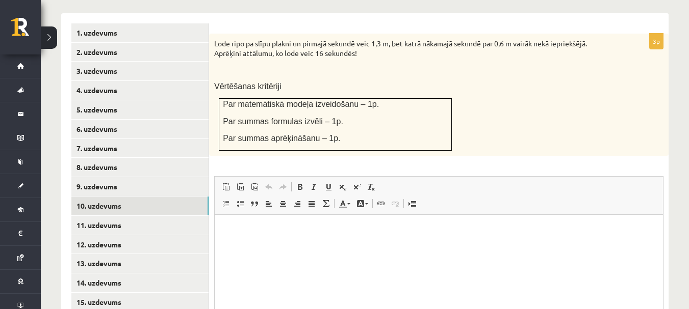
scroll to position [452, 0]
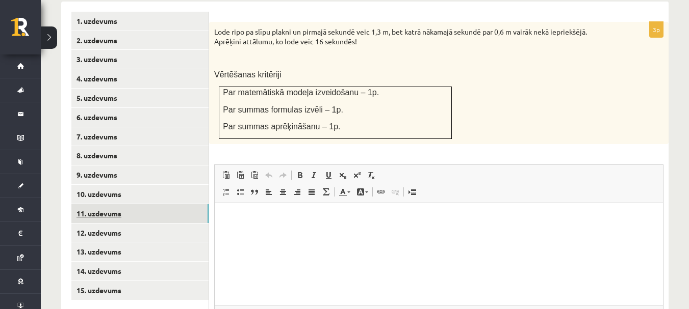
click at [184, 204] on link "11. uzdevums" at bounding box center [139, 213] width 137 height 19
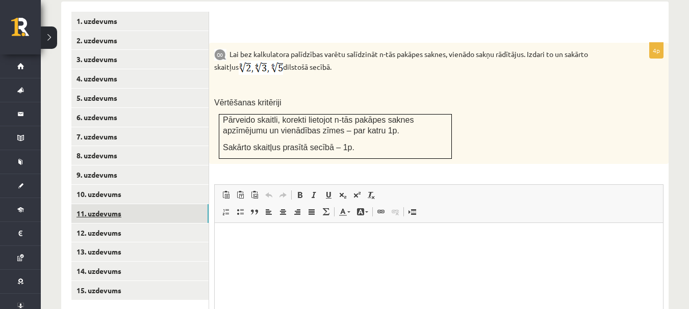
scroll to position [0, 0]
click at [234, 48] on p "Lai bez kalkulatora palīdzības varētu salīdzināt n-tās pakāpes saknes, vienādo …" at bounding box center [413, 61] width 398 height 27
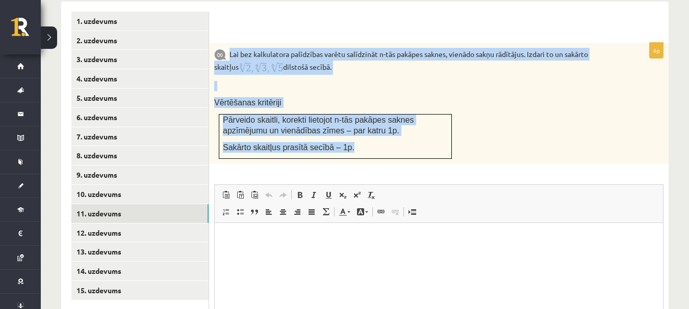
drag, startPoint x: 234, startPoint y: 32, endPoint x: 370, endPoint y: 122, distance: 164.0
click at [370, 122] on div "Lai bez kalkulatora palīdzības varētu salīdzināt n-tās pakāpes saknes, vienādo …" at bounding box center [438, 103] width 459 height 121
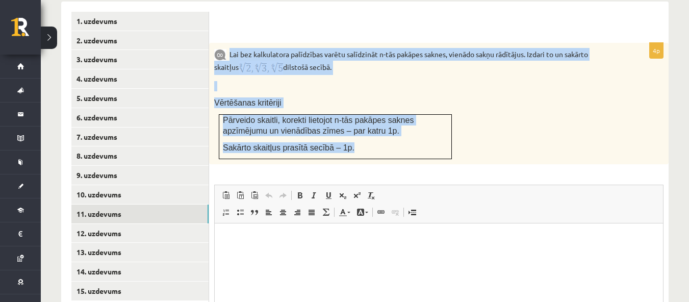
copy div "Lai bez kalkulatora palīdzības varētu salīdzināt n-tās pakāpes saknes, vienādo …"
click at [367, 57] on div "Lai bez kalkulatora palīdzības varētu salīdzināt n-tās pakāpes saknes, vienādo …" at bounding box center [438, 103] width 459 height 121
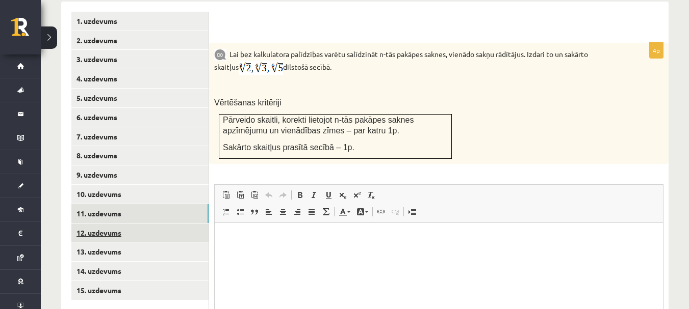
click at [192, 224] on link "12. uzdevums" at bounding box center [139, 233] width 137 height 19
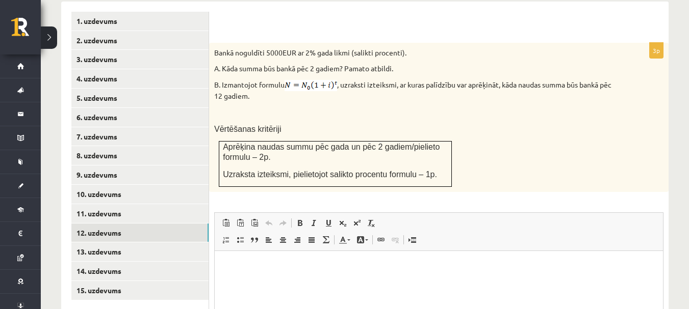
click at [341, 108] on p at bounding box center [413, 113] width 398 height 10
click at [222, 48] on p "Bankā noguldīti 5000EUR ar 2% gada likmi (salikti procenti)." at bounding box center [413, 53] width 398 height 10
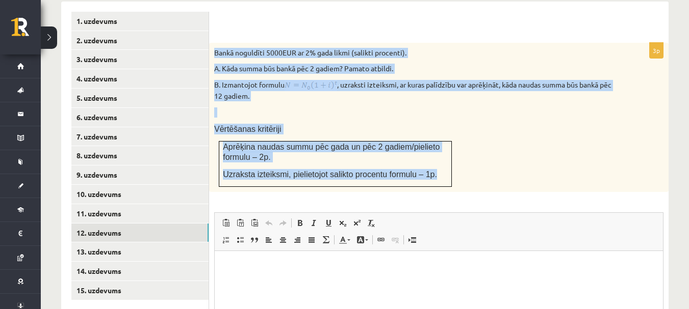
drag, startPoint x: 222, startPoint y: 29, endPoint x: 434, endPoint y: 151, distance: 245.3
click at [434, 151] on div "Bankā noguldīti 5000EUR ar 2% gada likmi (salikti procenti). A. Kāda summa būs …" at bounding box center [438, 117] width 459 height 149
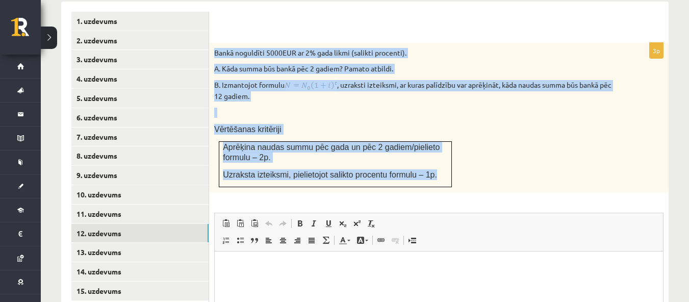
copy div "Bankā noguldīti 5000EUR ar 2% gada likmi (salikti procenti). A. Kāda summa būs …"
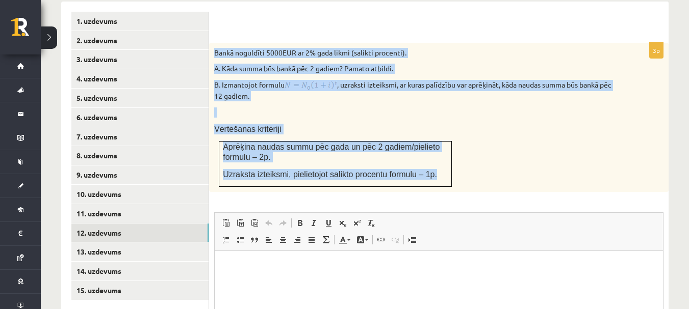
click at [318, 98] on div "Bankā noguldīti 5000EUR ar 2% gada likmi (salikti procenti). A. Kāda summa būs …" at bounding box center [438, 117] width 459 height 149
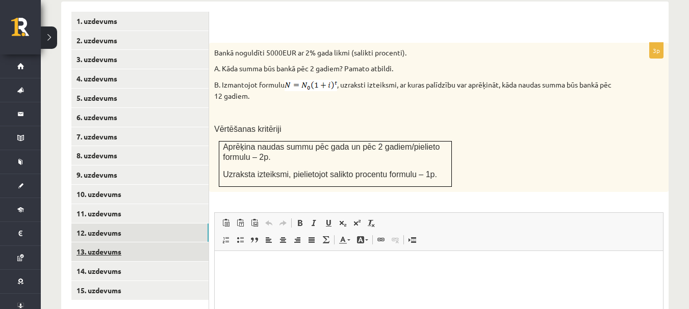
click at [158, 243] on link "13. uzdevums" at bounding box center [139, 252] width 137 height 19
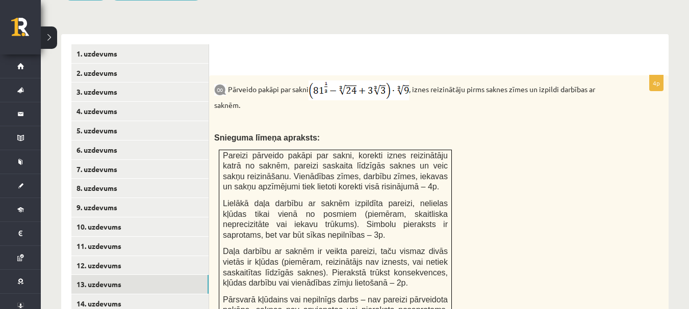
scroll to position [452, 0]
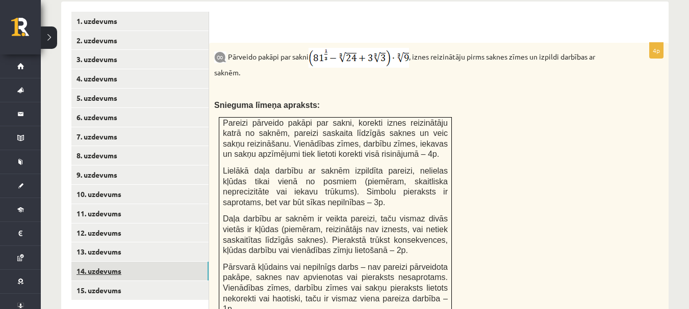
click at [191, 262] on link "14. uzdevums" at bounding box center [139, 271] width 137 height 19
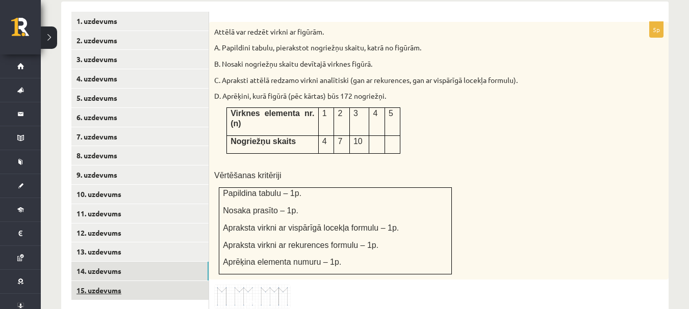
scroll to position [0, 0]
click at [189, 281] on link "15. uzdevums" at bounding box center [139, 290] width 137 height 19
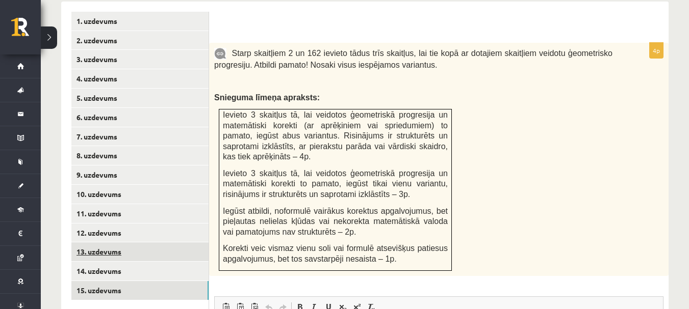
click at [188, 243] on link "13. uzdevums" at bounding box center [139, 252] width 137 height 19
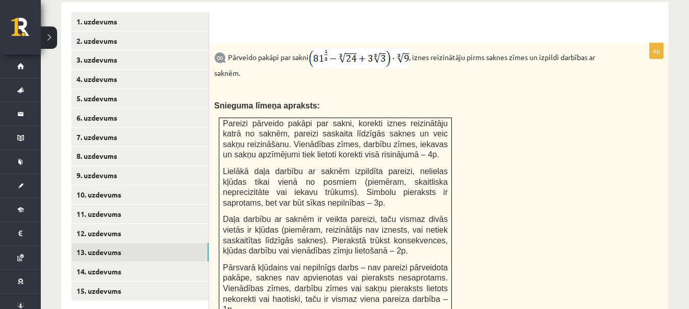
scroll to position [452, 0]
click at [532, 181] on div "Pārveido pakāpi par sakni , iznes reizinātāju pirms saknes zīmes un izpildi dar…" at bounding box center [438, 184] width 459 height 283
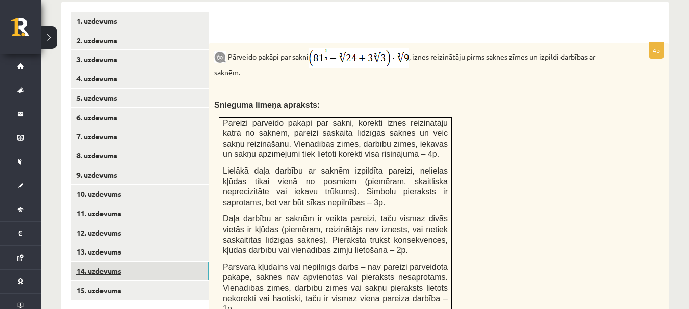
click at [190, 262] on link "14. uzdevums" at bounding box center [139, 271] width 137 height 19
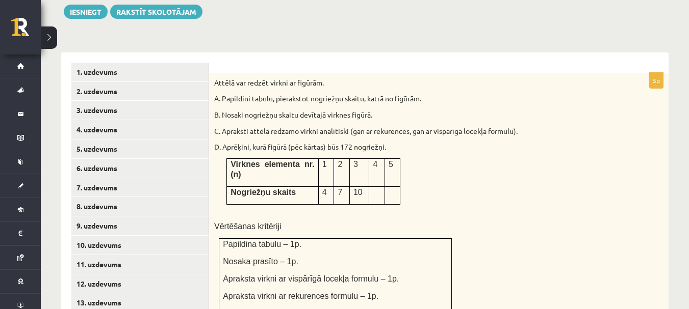
scroll to position [377, 0]
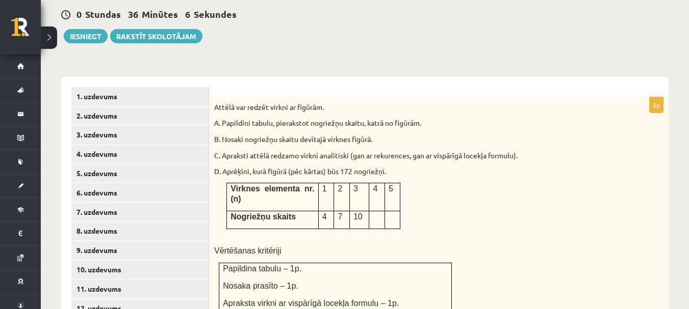
click at [384, 102] on p "Attēlā var redzēt virkni ar figūrām." at bounding box center [413, 107] width 398 height 10
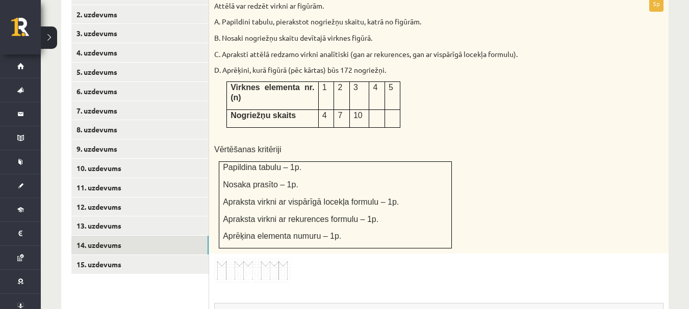
scroll to position [479, 0]
click at [271, 258] on img at bounding box center [252, 270] width 76 height 24
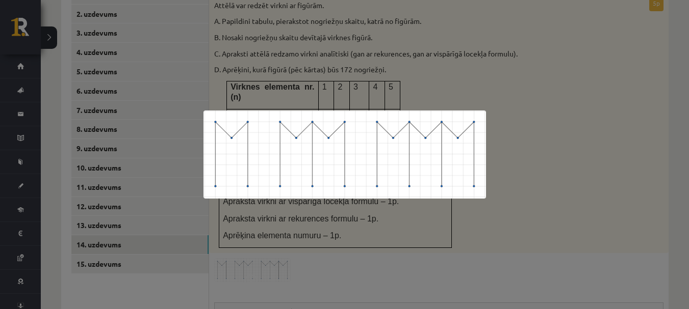
click at [572, 161] on div at bounding box center [344, 154] width 689 height 309
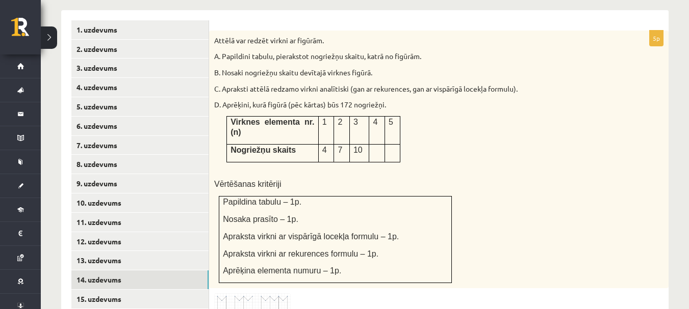
scroll to position [428, 0]
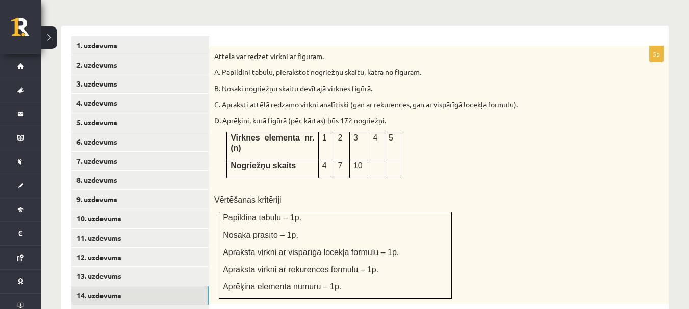
click at [221, 51] on p "Attēlā var redzēt virkni ar figūrām." at bounding box center [413, 56] width 398 height 10
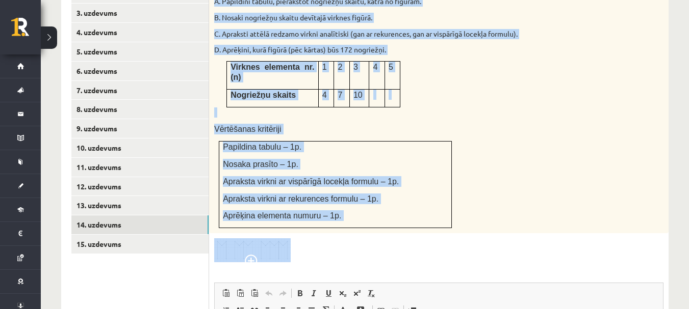
scroll to position [509, 0]
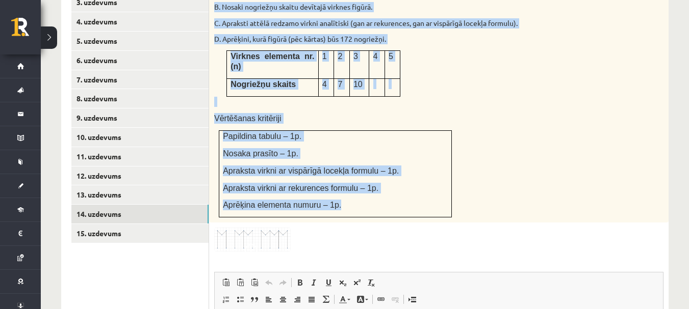
drag, startPoint x: 221, startPoint y: 33, endPoint x: 354, endPoint y: 165, distance: 187.8
click at [354, 165] on div "Attēlā var redzēt virkni ar figūrām. A. Papildini tabulu, pierakstot nogriežņu …" at bounding box center [438, 94] width 459 height 258
click at [440, 97] on p at bounding box center [413, 102] width 398 height 10
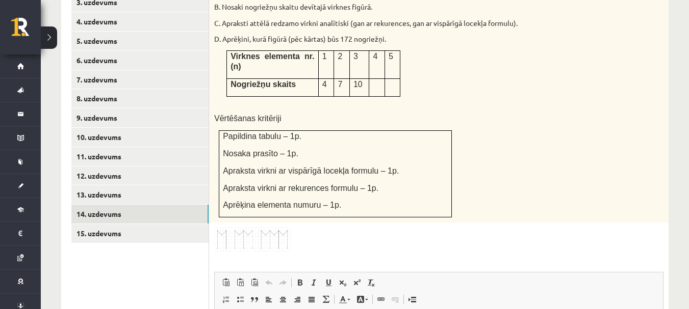
click at [244, 228] on img at bounding box center [252, 240] width 76 height 24
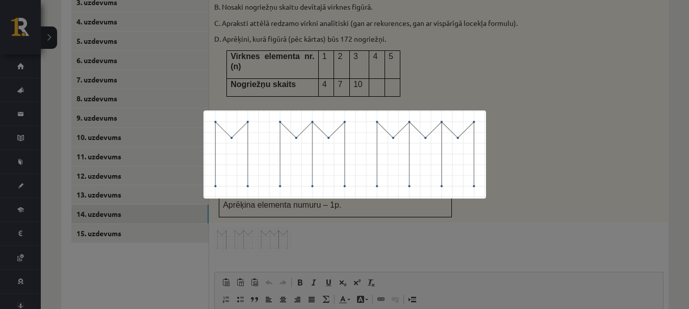
click at [334, 84] on div at bounding box center [344, 154] width 689 height 309
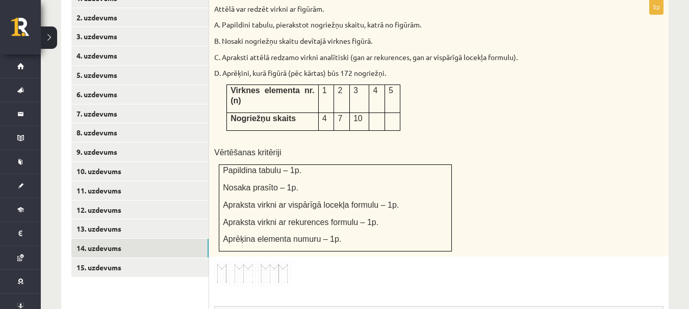
scroll to position [458, 0]
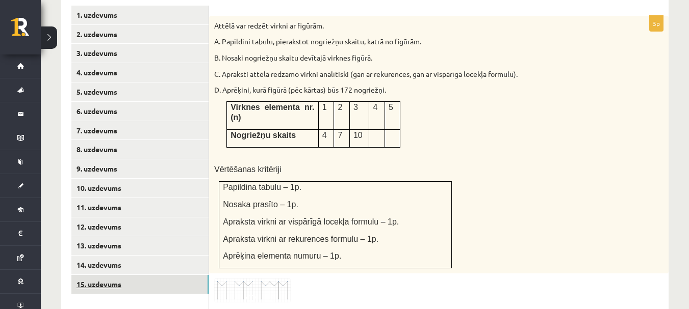
click at [153, 275] on link "15. uzdevums" at bounding box center [139, 284] width 137 height 19
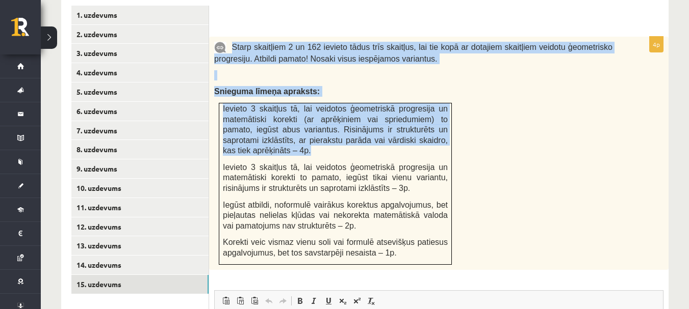
drag, startPoint x: 231, startPoint y: 24, endPoint x: 281, endPoint y: 130, distance: 116.5
click at [281, 130] on div "Starp skaitļiem 2 un 162 ievieto tādus trīs skaitļus, lai tie kopā ar dotajiem …" at bounding box center [438, 154] width 459 height 234
click at [478, 143] on div "Starp skaitļiem 2 un 162 ievieto tādus trīs skaitļus, lai tie kopā ar dotajiem …" at bounding box center [438, 154] width 459 height 234
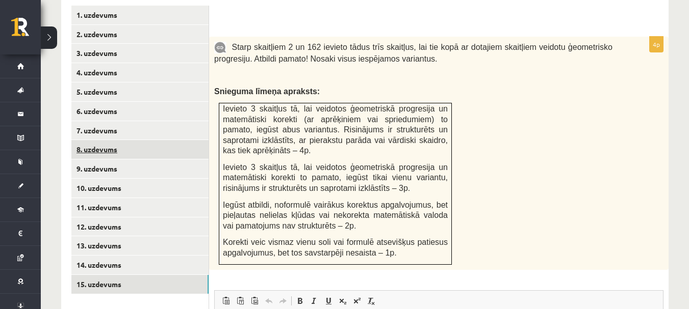
click at [96, 140] on link "8. uzdevums" at bounding box center [139, 149] width 137 height 19
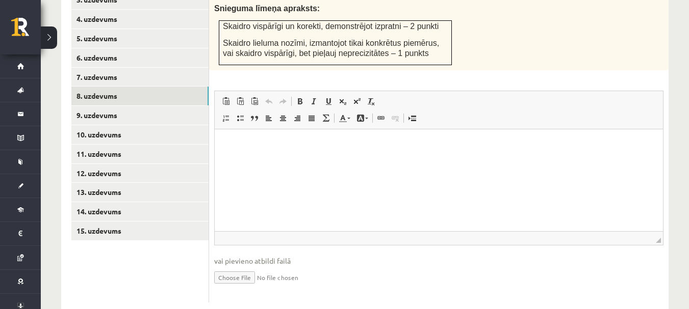
scroll to position [514, 0]
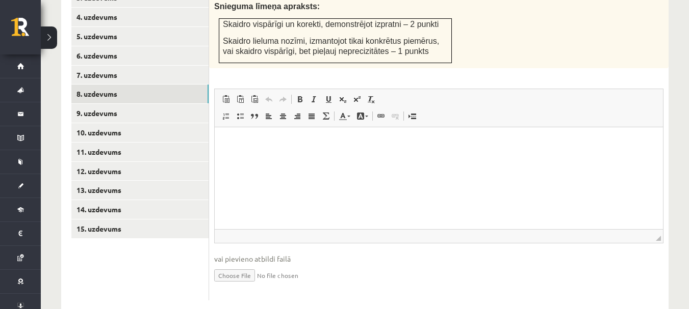
click at [250, 265] on input "file" at bounding box center [438, 275] width 449 height 21
type input "**********"
click at [175, 104] on link "9. uzdevums" at bounding box center [139, 113] width 137 height 19
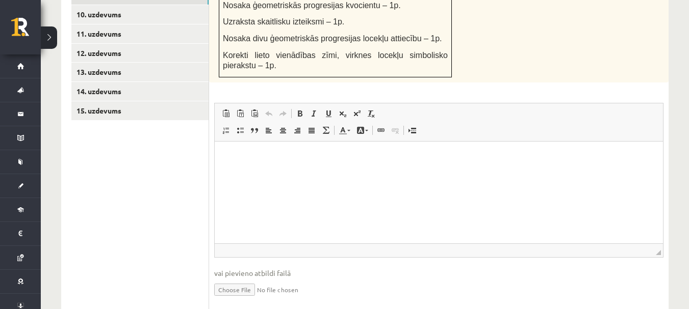
scroll to position [646, 0]
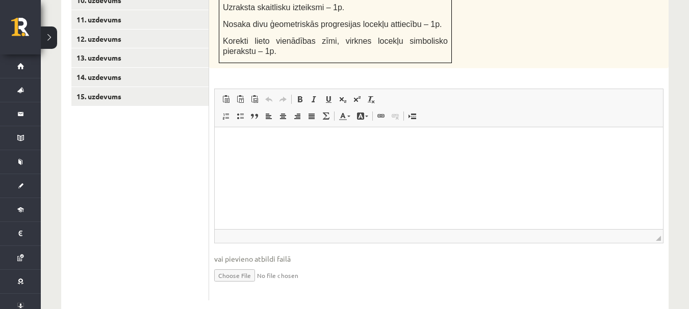
click at [251, 265] on input "file" at bounding box center [438, 275] width 449 height 21
type input "**********"
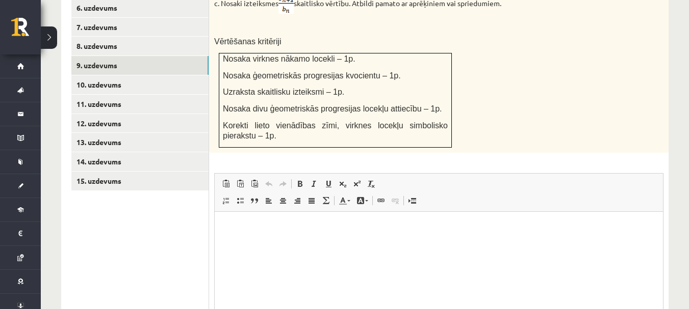
scroll to position [544, 0]
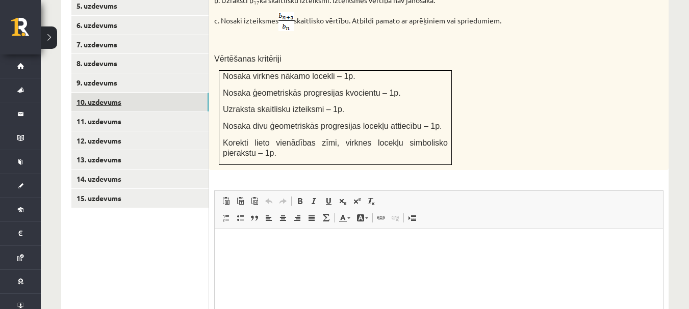
click at [170, 93] on link "10. uzdevums" at bounding box center [139, 102] width 137 height 19
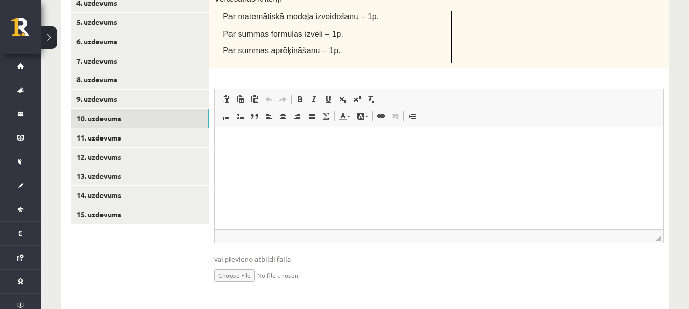
scroll to position [0, 0]
click at [255, 265] on input "file" at bounding box center [438, 275] width 449 height 21
type input "**********"
click at [174, 128] on link "11. uzdevums" at bounding box center [139, 137] width 137 height 19
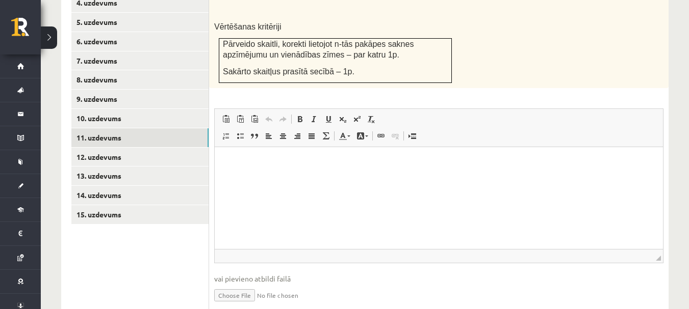
click at [265, 284] on input "file" at bounding box center [438, 294] width 449 height 21
type input "**********"
click at [163, 148] on link "12. uzdevums" at bounding box center [139, 157] width 137 height 19
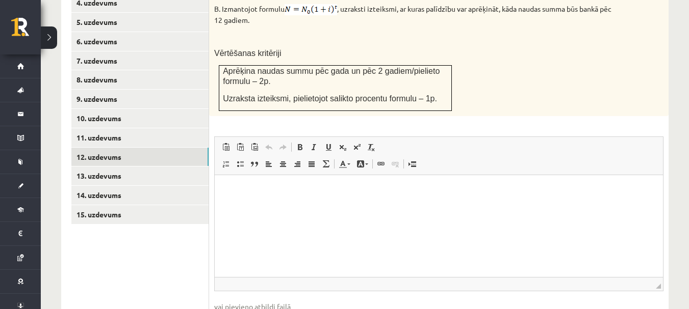
scroll to position [576, 0]
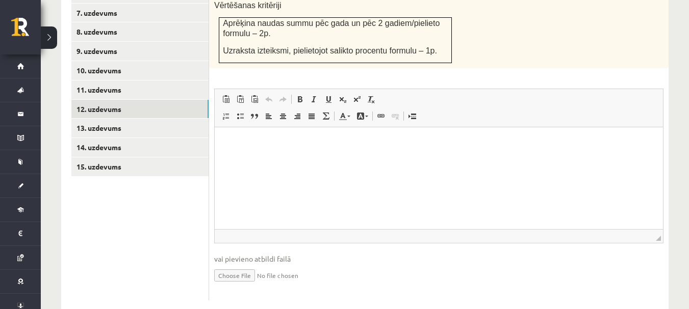
click at [265, 265] on input "file" at bounding box center [438, 275] width 449 height 21
type input "**********"
click at [154, 119] on link "13. uzdevums" at bounding box center [139, 128] width 137 height 19
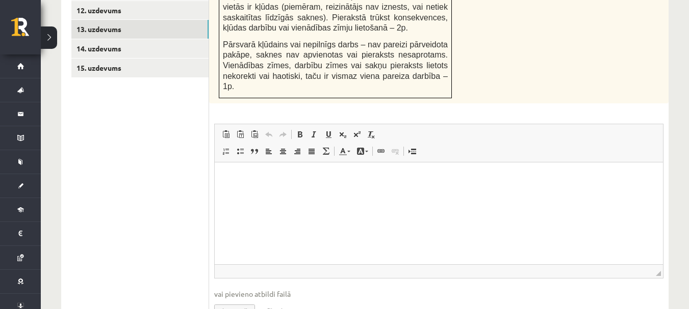
scroll to position [678, 0]
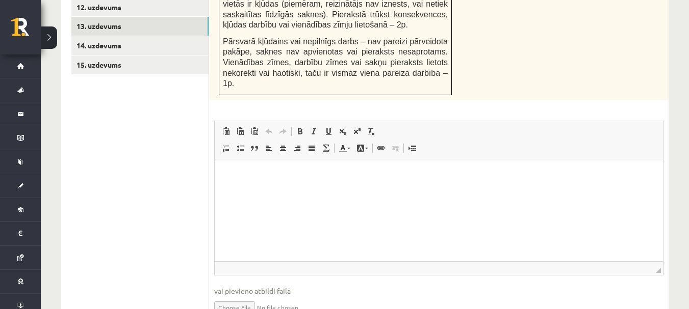
click at [258, 297] on input "file" at bounding box center [438, 307] width 449 height 21
type input "**********"
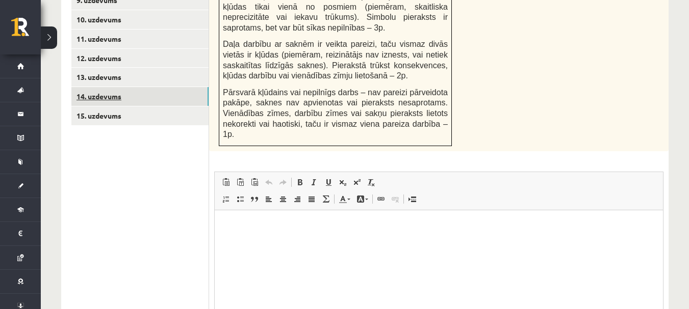
click at [182, 87] on link "14. uzdevums" at bounding box center [139, 96] width 137 height 19
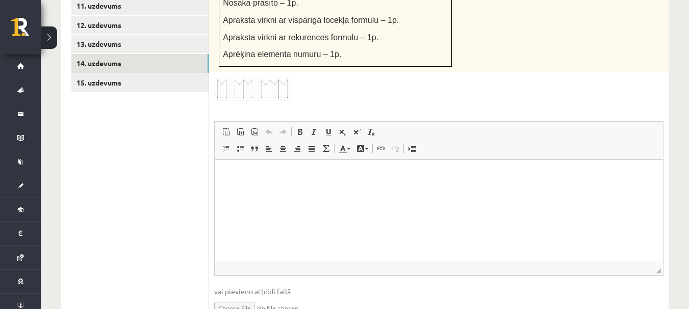
scroll to position [678, 0]
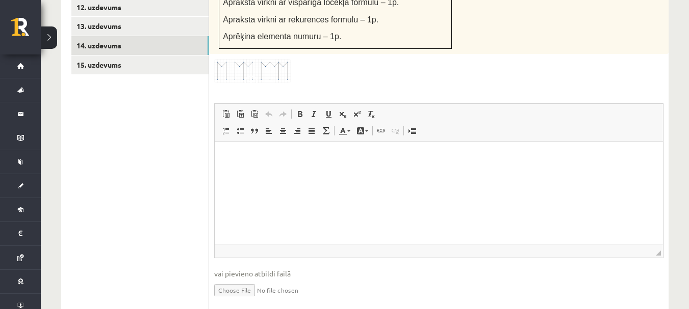
click at [245, 279] on input "file" at bounding box center [438, 289] width 449 height 21
type input "**********"
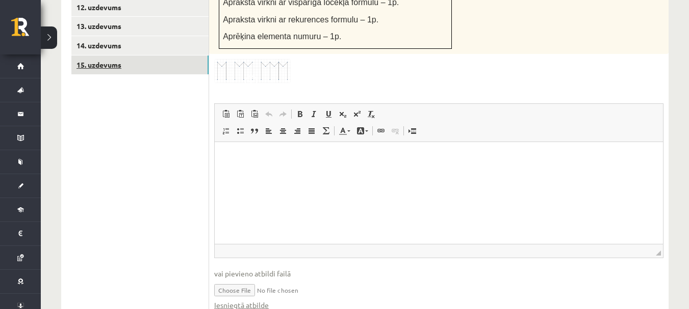
click at [156, 56] on link "15. uzdevums" at bounding box center [139, 65] width 137 height 19
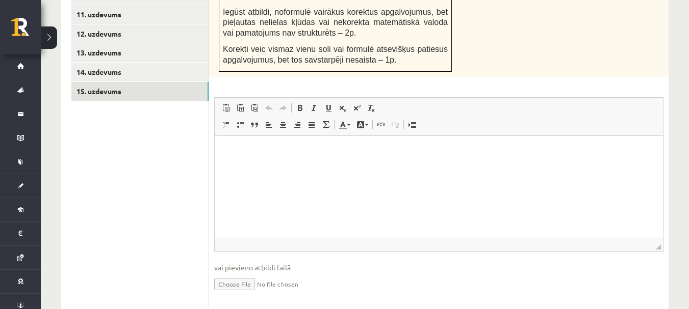
scroll to position [660, 0]
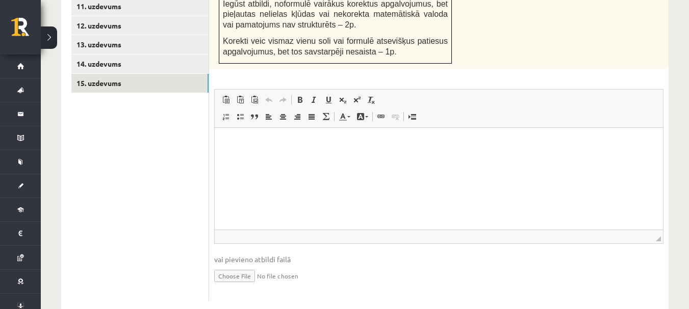
click at [255, 265] on input "file" at bounding box center [438, 275] width 449 height 21
type input "**********"
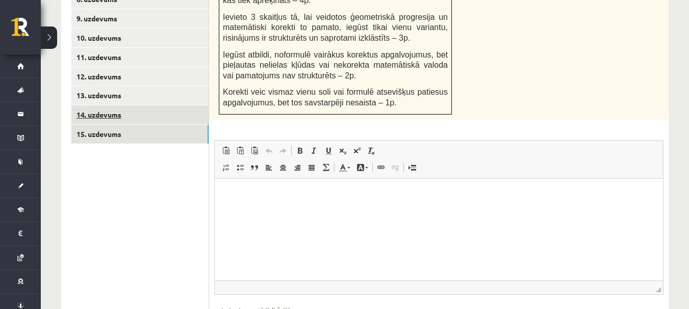
click at [165, 106] on link "14. uzdevums" at bounding box center [139, 115] width 137 height 19
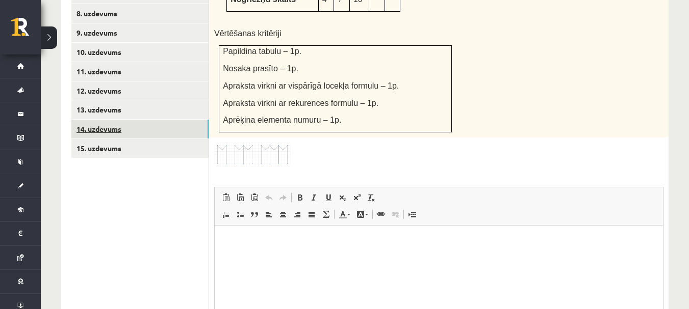
scroll to position [591, 0]
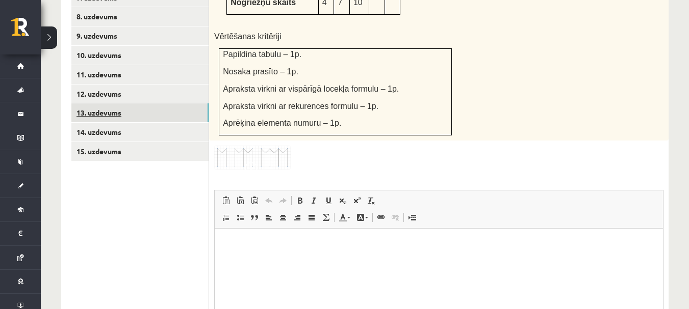
click at [171, 103] on link "13. uzdevums" at bounding box center [139, 112] width 137 height 19
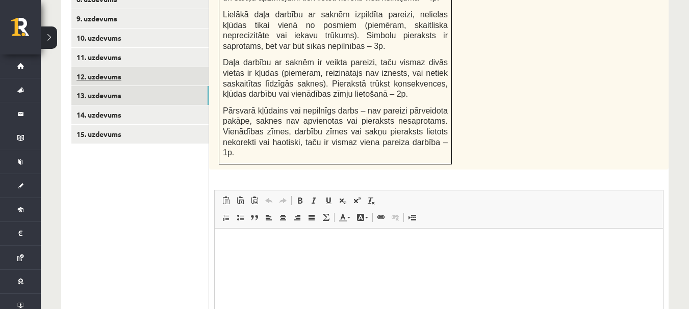
scroll to position [0, 0]
click at [163, 67] on link "12. uzdevums" at bounding box center [139, 76] width 137 height 19
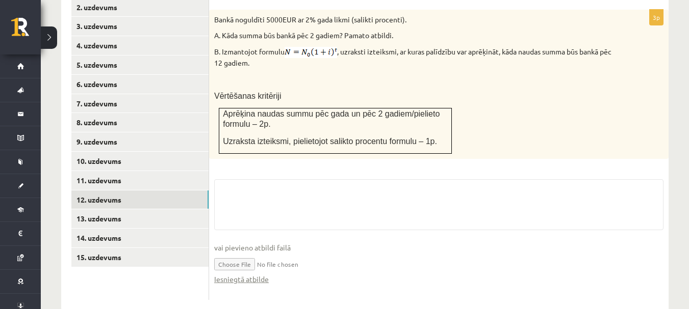
scroll to position [587, 0]
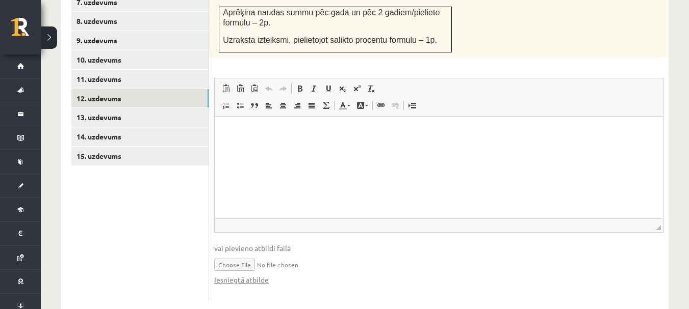
click at [161, 160] on ul "1. uzdevums 2. uzdevums 3. uzdevums 4. uzdevums 5. uzdevums 6. uzdevums 7. uzde…" at bounding box center [140, 89] width 138 height 424
click at [152, 70] on link "11. uzdevums" at bounding box center [139, 79] width 137 height 19
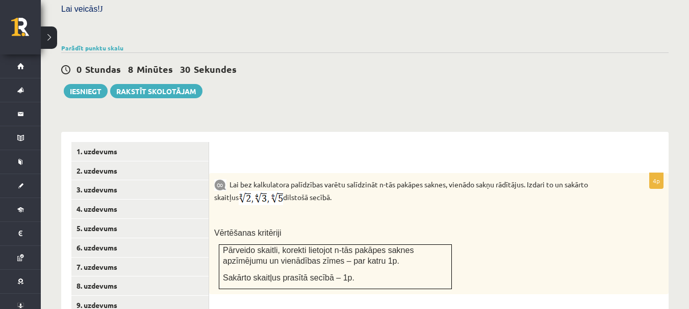
scroll to position [304, 0]
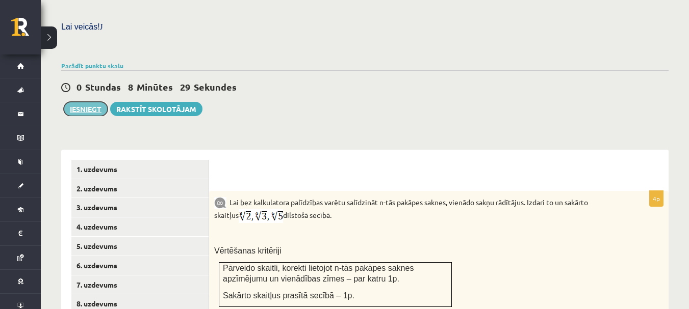
click at [100, 102] on button "Iesniegt" at bounding box center [86, 109] width 44 height 14
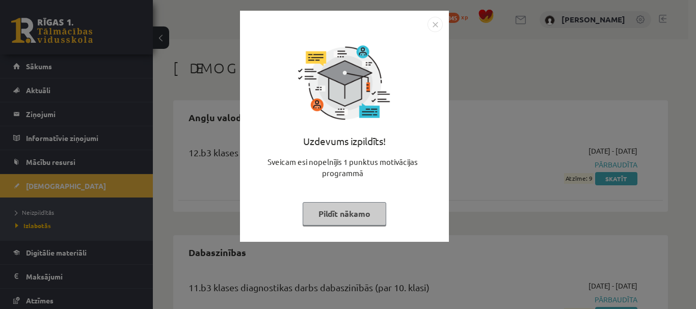
click at [361, 214] on button "Pildīt nākamo" at bounding box center [345, 213] width 84 height 23
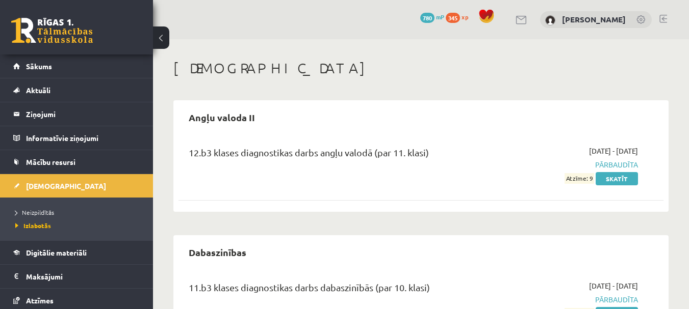
click at [231, 64] on h1 "[DEMOGRAPHIC_DATA]" at bounding box center [420, 68] width 495 height 17
